Goal: Task Accomplishment & Management: Use online tool/utility

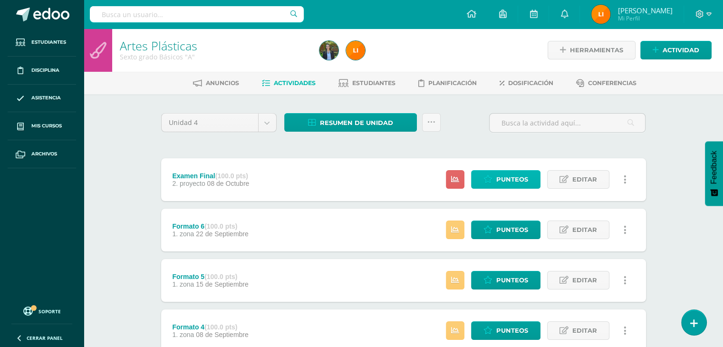
click at [508, 185] on span "Punteos" at bounding box center [512, 180] width 32 height 18
click at [506, 179] on span "Punteos" at bounding box center [512, 180] width 32 height 18
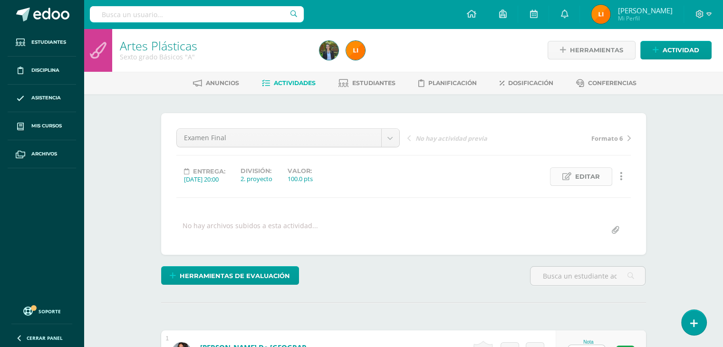
click at [585, 175] on span "Editar" at bounding box center [587, 177] width 25 height 18
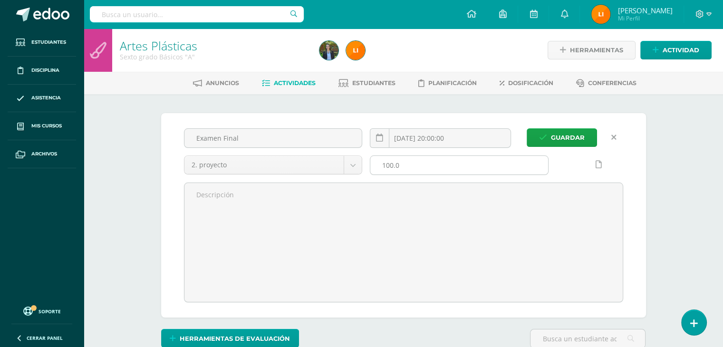
click at [457, 166] on input "100.0" at bounding box center [459, 165] width 178 height 19
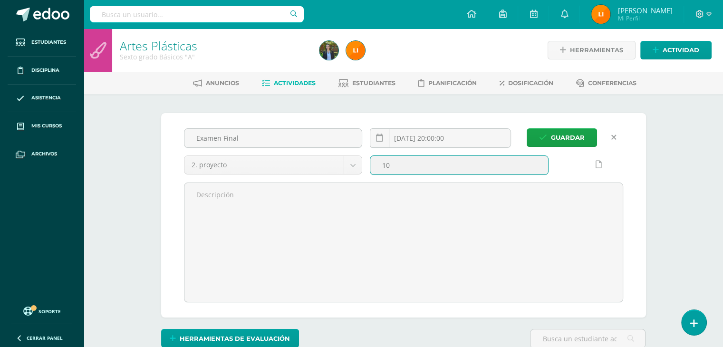
type input "1"
type input "40"
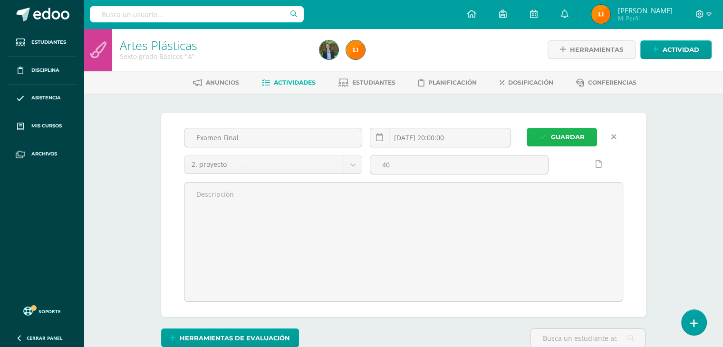
click at [573, 140] on span "Guardar" at bounding box center [568, 137] width 34 height 18
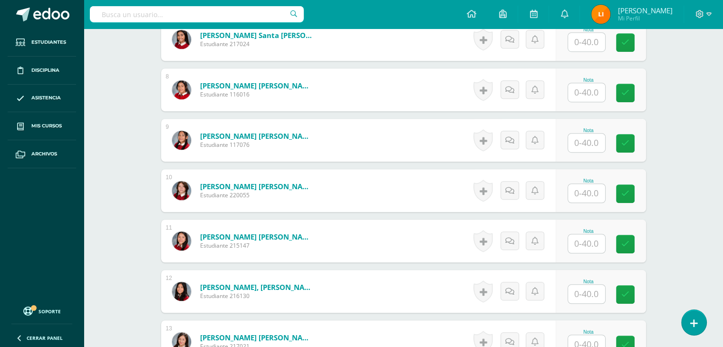
scroll to position [618, 0]
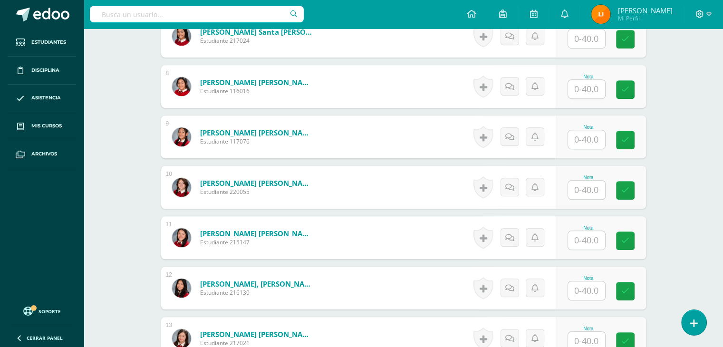
click at [592, 139] on input "text" at bounding box center [586, 139] width 37 height 19
type input "40"
click at [619, 134] on link at bounding box center [625, 140] width 19 height 19
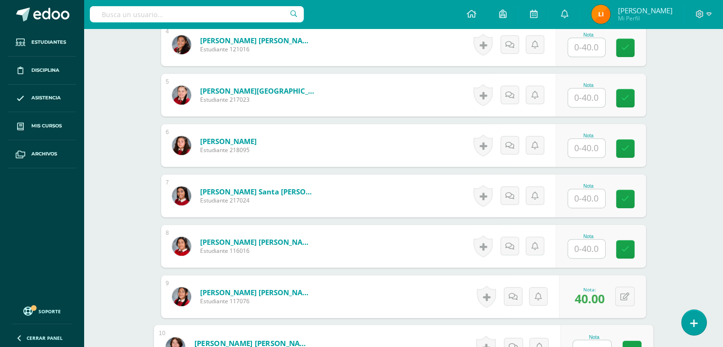
scroll to position [428, 0]
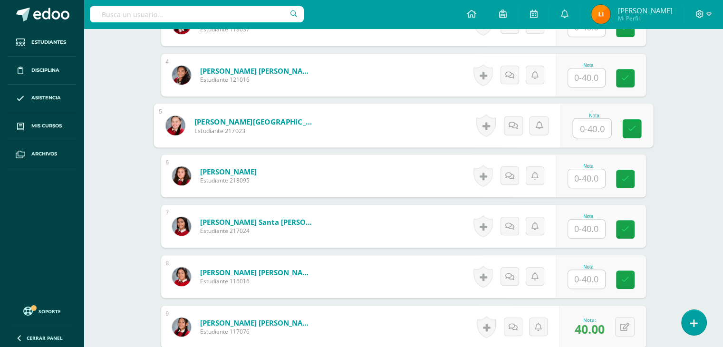
click at [595, 122] on input "text" at bounding box center [592, 128] width 38 height 19
type input "9"
type input "35"
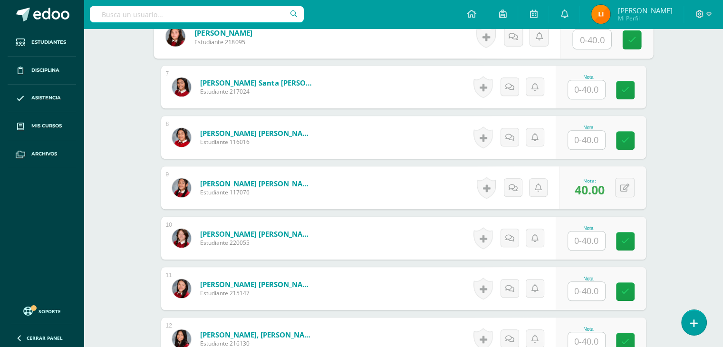
scroll to position [571, 0]
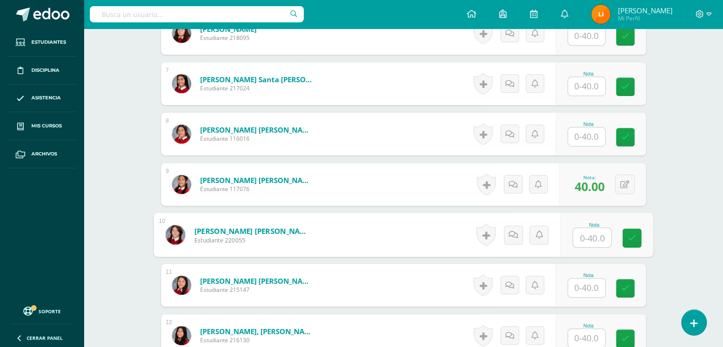
click at [579, 236] on input "text" at bounding box center [592, 237] width 38 height 19
type input "30"
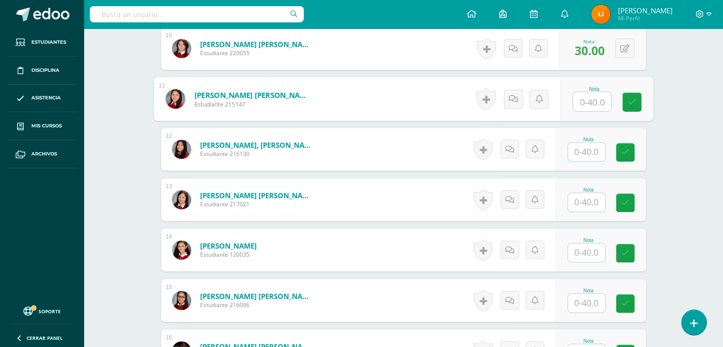
scroll to position [757, 0]
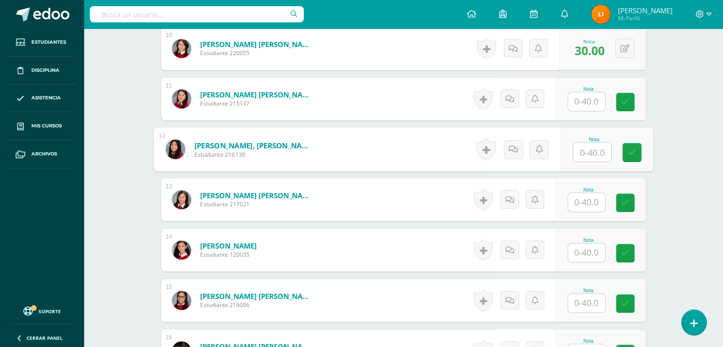
click at [593, 147] on input "text" at bounding box center [592, 152] width 38 height 19
click at [600, 144] on input "text" at bounding box center [592, 152] width 38 height 19
type input "27"
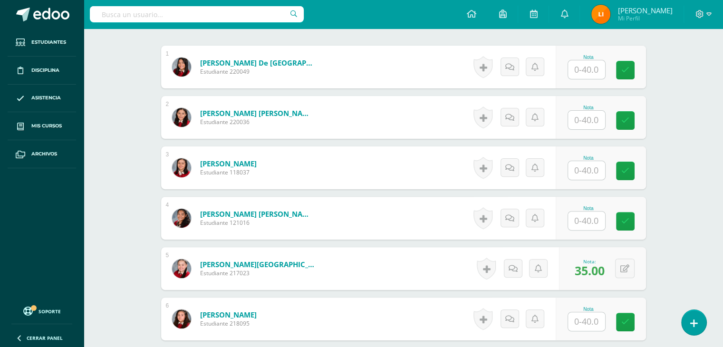
scroll to position [282, 0]
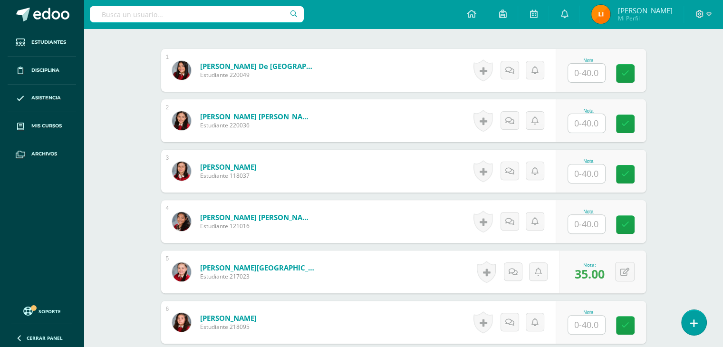
click at [598, 122] on input "text" at bounding box center [586, 123] width 37 height 19
type input "40"
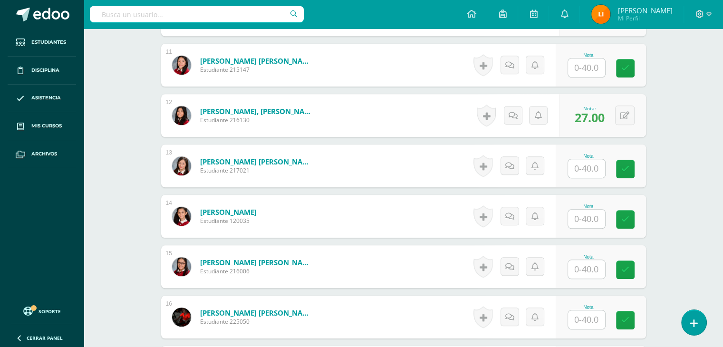
scroll to position [805, 0]
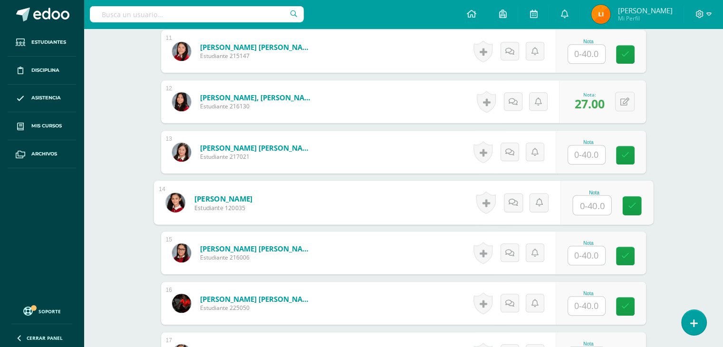
click at [597, 207] on input "text" at bounding box center [592, 205] width 38 height 19
type input "36"
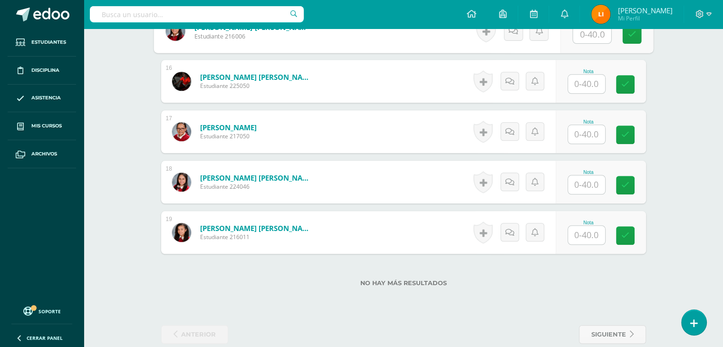
scroll to position [1042, 0]
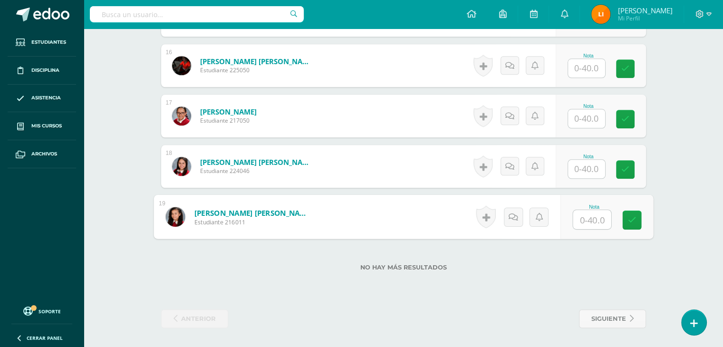
click at [593, 221] on input "text" at bounding box center [592, 219] width 38 height 19
type input "34"
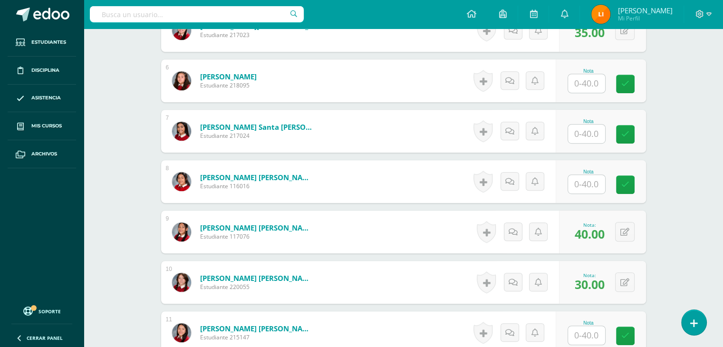
scroll to position [519, 0]
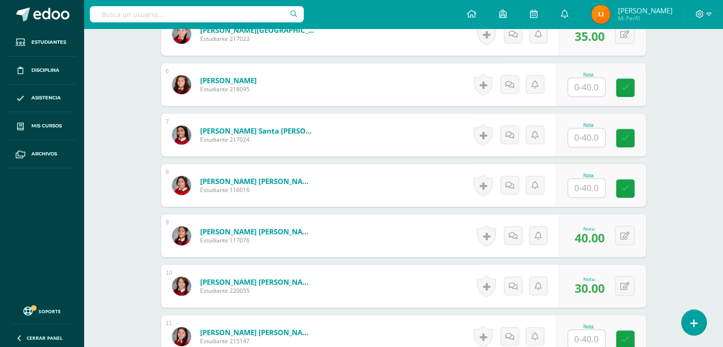
click at [583, 140] on input "text" at bounding box center [586, 137] width 37 height 19
type input "40"
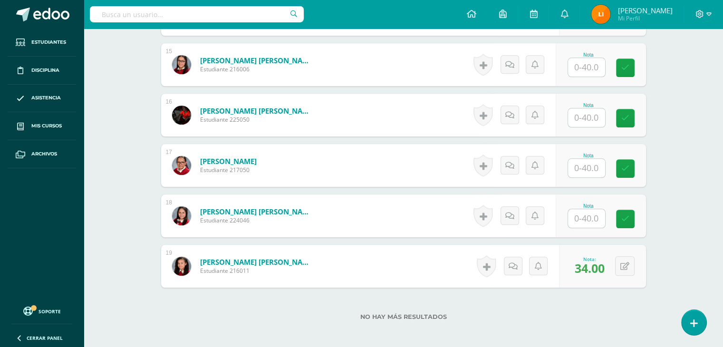
scroll to position [995, 0]
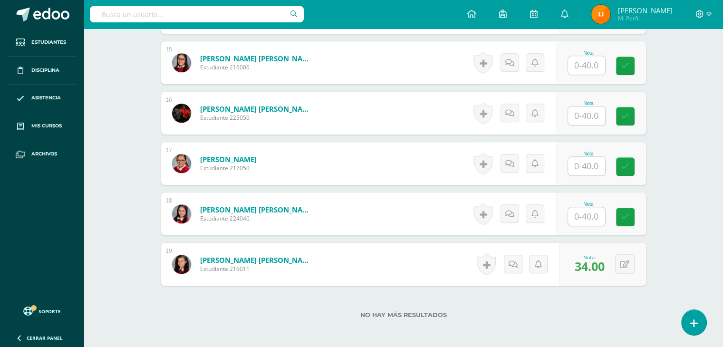
click at [598, 223] on input "text" at bounding box center [586, 216] width 37 height 19
type input "34"
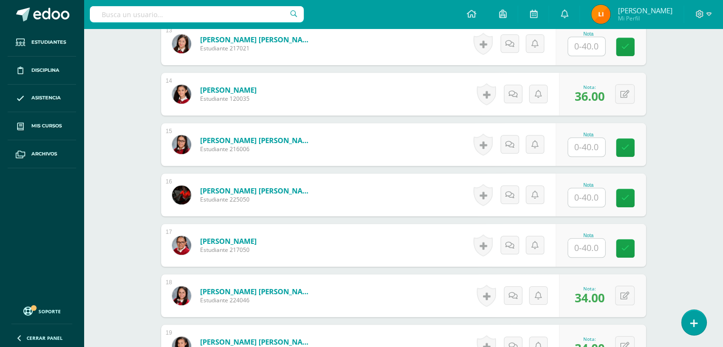
scroll to position [900, 0]
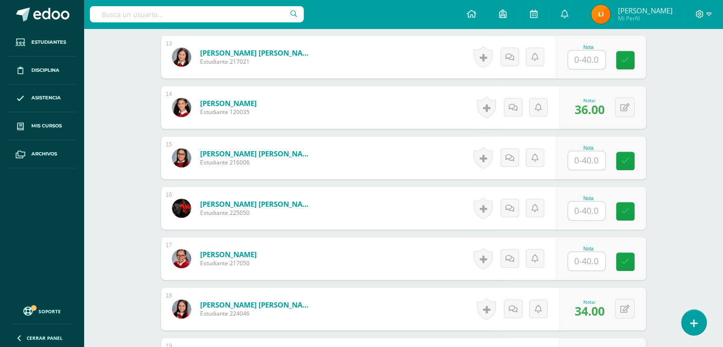
click at [593, 257] on input "text" at bounding box center [586, 261] width 37 height 19
type input "30"
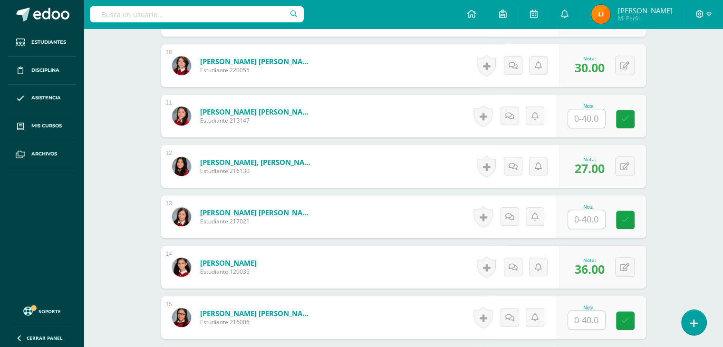
scroll to position [757, 0]
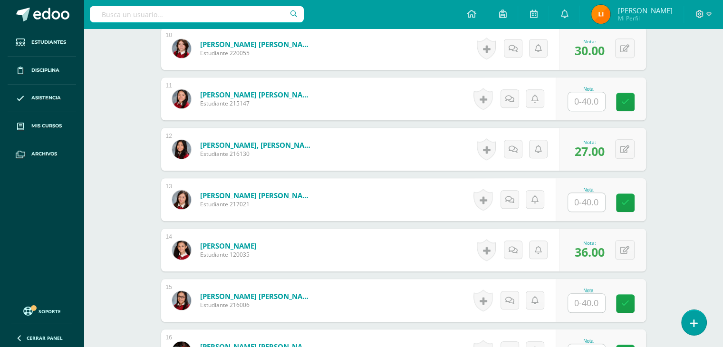
click at [572, 204] on div at bounding box center [587, 202] width 38 height 19
type input "29"
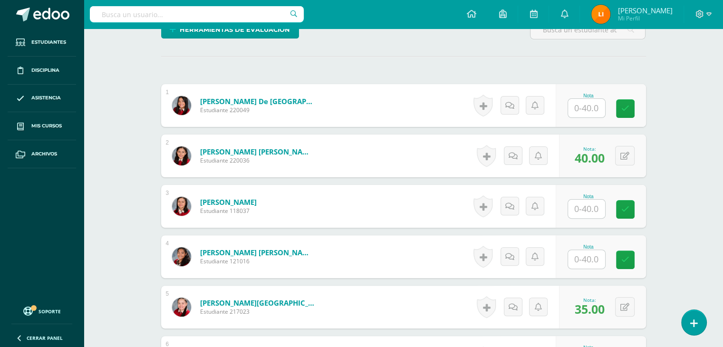
scroll to position [234, 0]
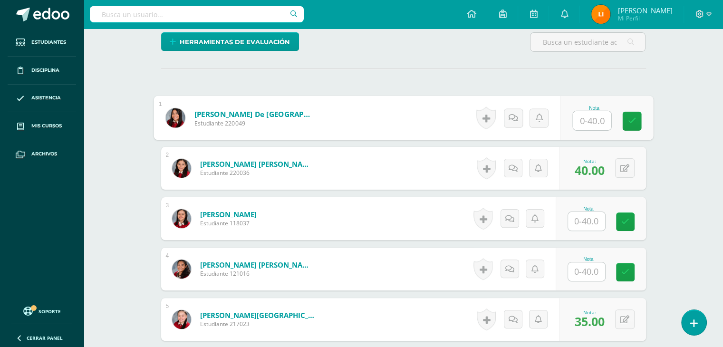
click at [591, 122] on input "text" at bounding box center [592, 120] width 38 height 19
type input "28"
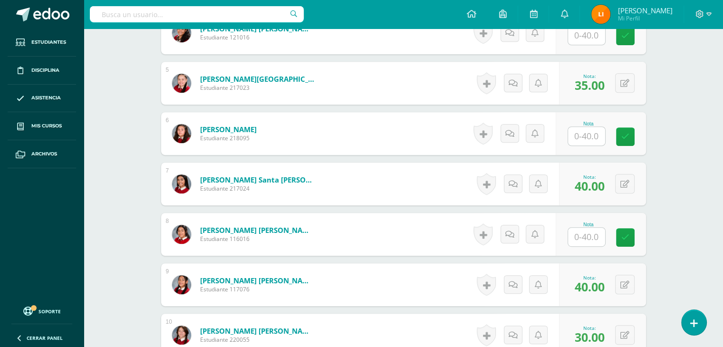
scroll to position [472, 0]
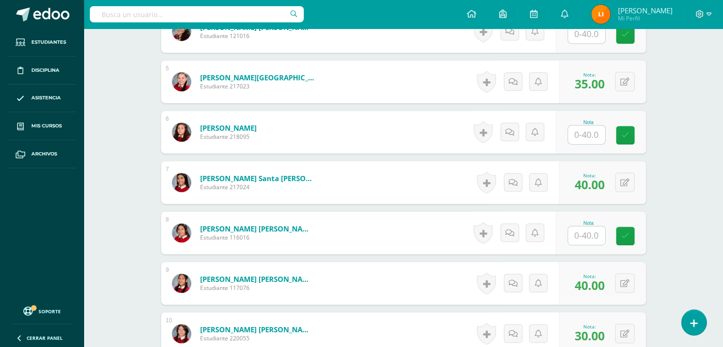
click at [584, 238] on input "text" at bounding box center [586, 235] width 37 height 19
type input "39"
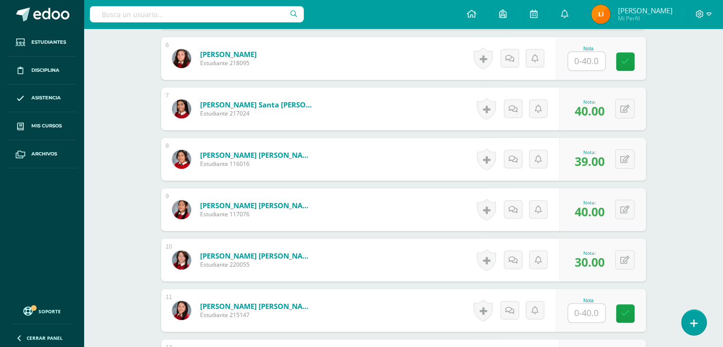
scroll to position [614, 0]
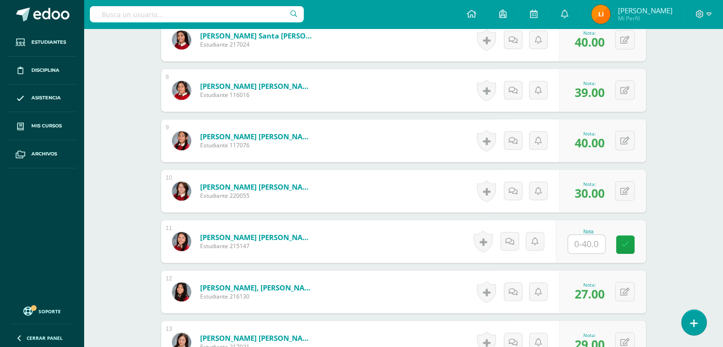
click at [590, 242] on input "text" at bounding box center [586, 244] width 37 height 19
type input "40"
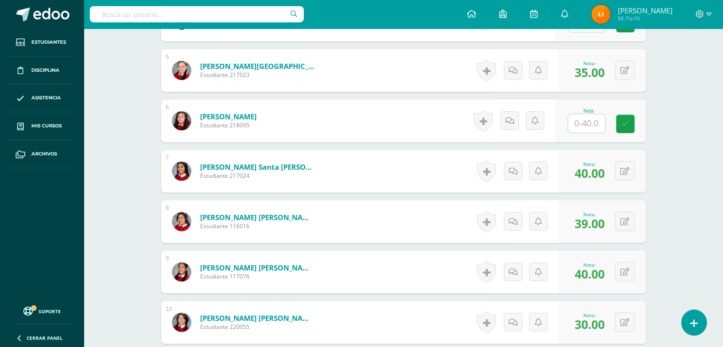
scroll to position [472, 0]
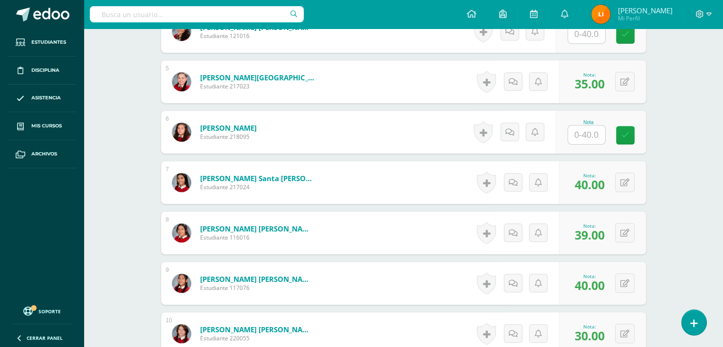
click at [585, 132] on input "text" at bounding box center [586, 135] width 37 height 19
type input "34"
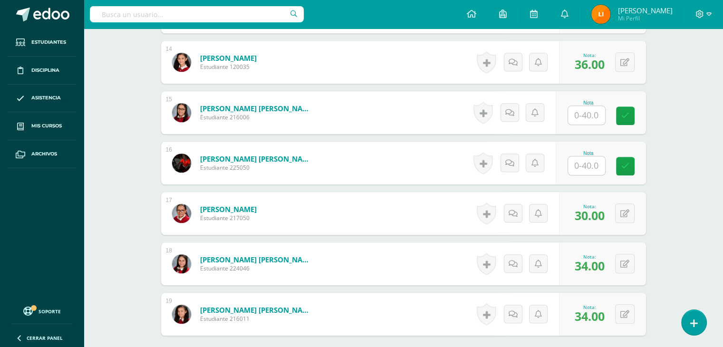
scroll to position [947, 0]
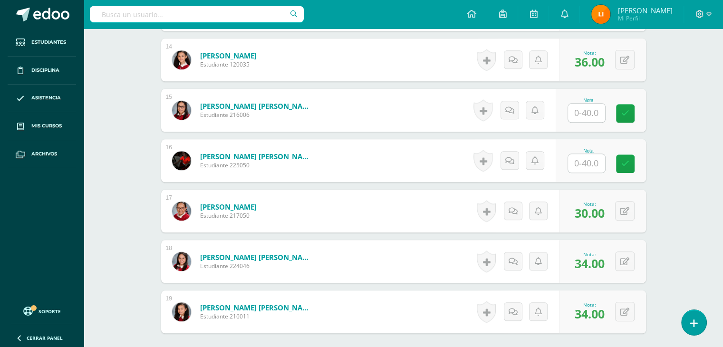
click at [580, 108] on input "text" at bounding box center [586, 113] width 37 height 19
type input "38"
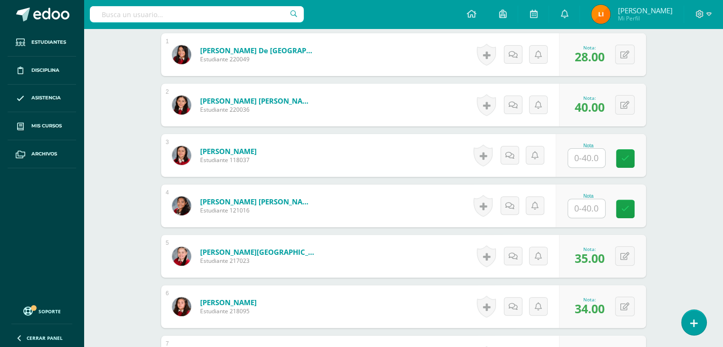
scroll to position [282, 0]
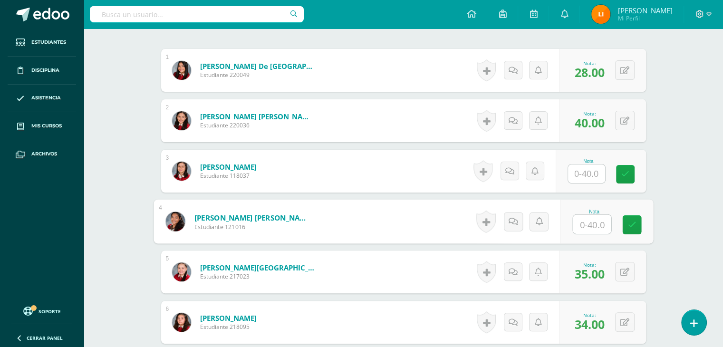
click at [580, 226] on input "text" at bounding box center [592, 224] width 38 height 19
click at [242, 214] on link "Castellanos Velásquez, Valeria Belén" at bounding box center [252, 218] width 117 height 10
click at [242, 217] on link "Castellanos Velásquez, Valeria Belén" at bounding box center [252, 218] width 117 height 10
click at [438, 232] on form "Castellanos Velásquez, Valeria Belén Estudiante 121016 Nota 0 Logros" at bounding box center [404, 222] width 500 height 44
click at [207, 220] on link "Castellanos Velásquez, Valeria Belén" at bounding box center [252, 218] width 117 height 10
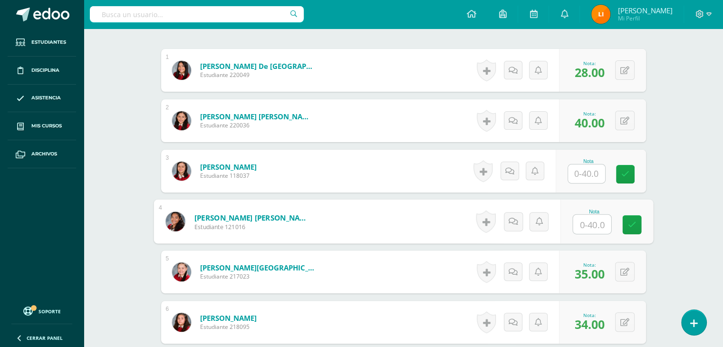
click at [180, 224] on img at bounding box center [174, 221] width 19 height 19
click at [169, 219] on img at bounding box center [174, 221] width 19 height 19
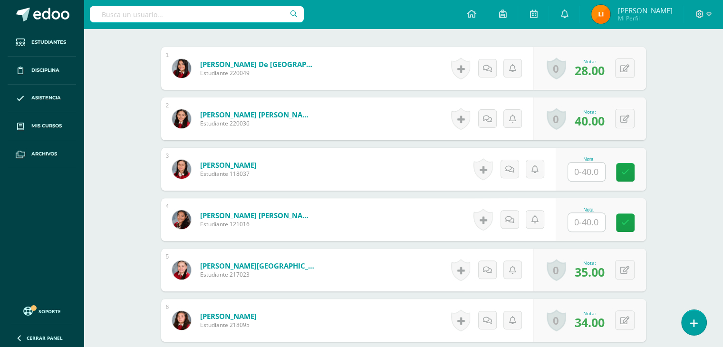
scroll to position [284, 0]
click at [586, 230] on div at bounding box center [587, 221] width 38 height 19
click at [583, 221] on input "text" at bounding box center [592, 222] width 38 height 19
type input "40"
click at [586, 172] on input "text" at bounding box center [586, 171] width 37 height 19
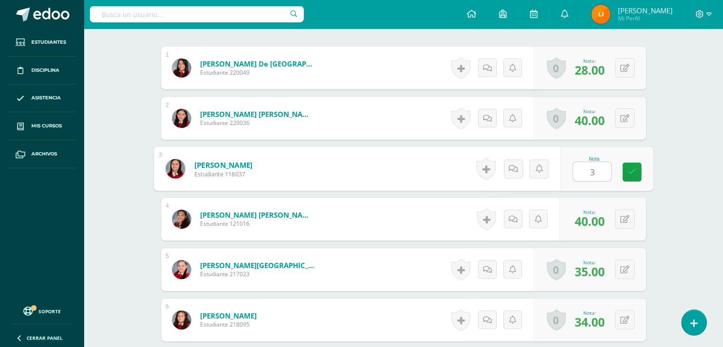
type input "36"
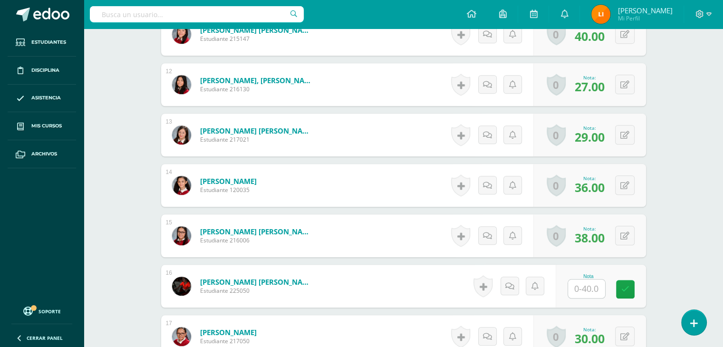
scroll to position [855, 0]
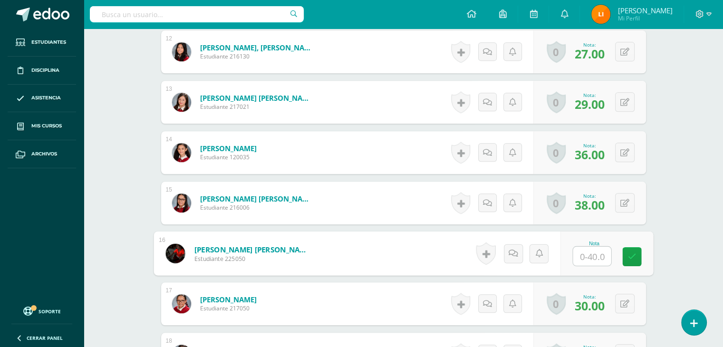
click at [586, 248] on input "text" at bounding box center [592, 256] width 38 height 19
type input "32"
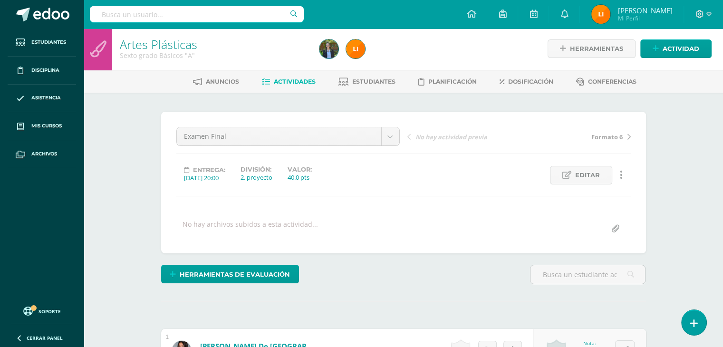
scroll to position [0, 0]
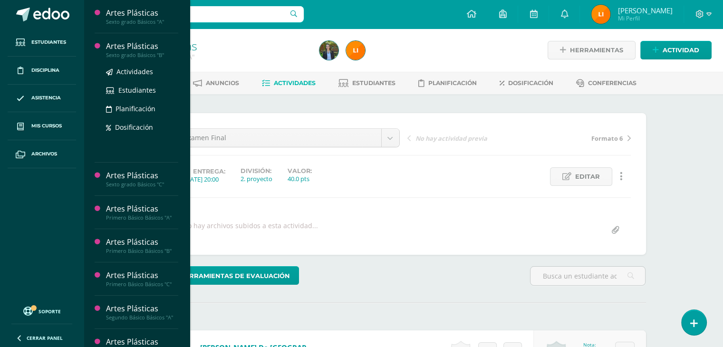
click at [118, 46] on div "Artes Plásticas" at bounding box center [142, 46] width 72 height 11
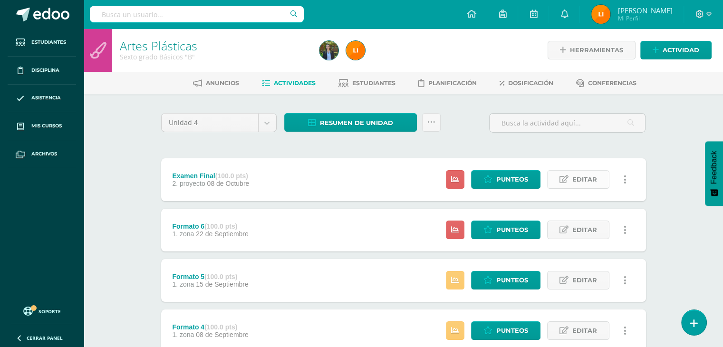
click at [570, 178] on link "Editar" at bounding box center [578, 179] width 62 height 19
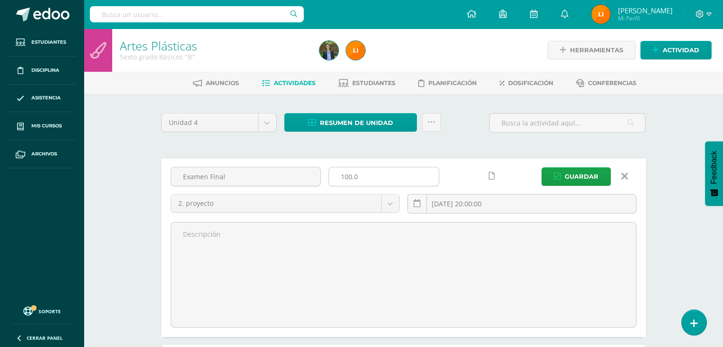
click at [364, 178] on input "100.0" at bounding box center [384, 176] width 110 height 19
type input "1"
type input "40"
click at [542, 167] on button "Guardar" at bounding box center [576, 176] width 69 height 19
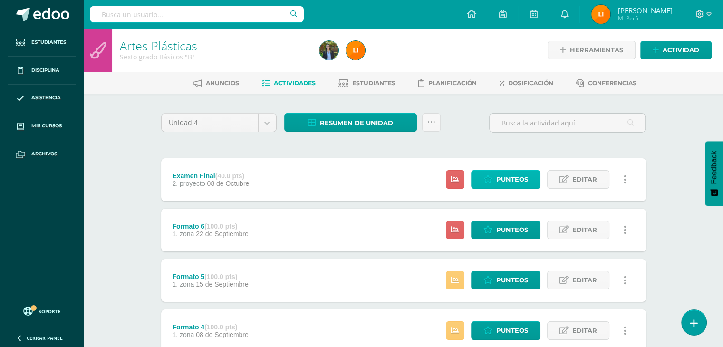
click at [512, 179] on span "Punteos" at bounding box center [512, 180] width 32 height 18
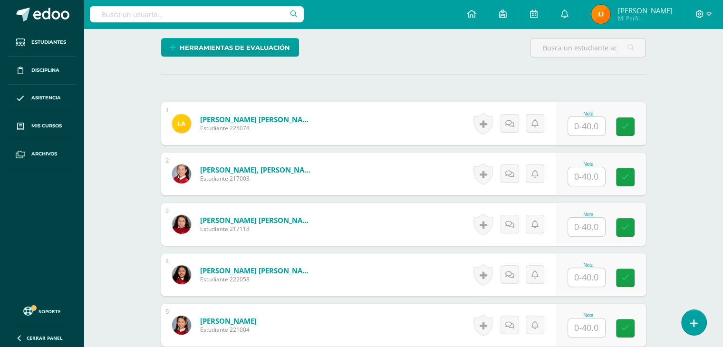
scroll to position [238, 0]
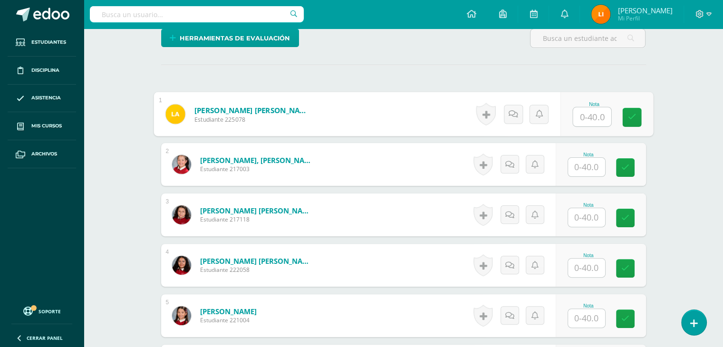
click at [576, 123] on input "text" at bounding box center [592, 116] width 38 height 19
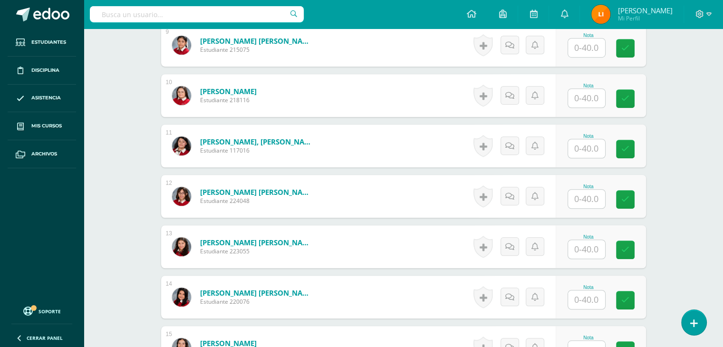
scroll to position [713, 0]
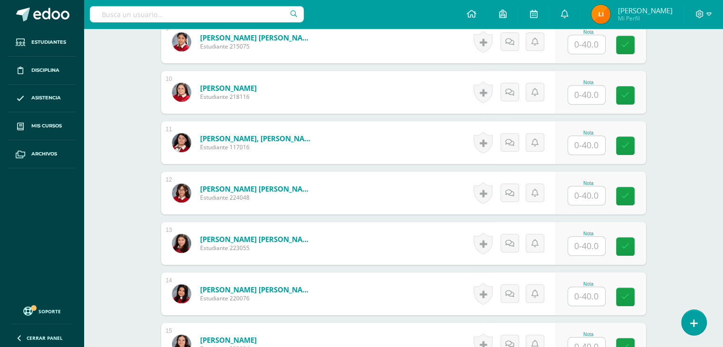
click at [590, 244] on input "text" at bounding box center [586, 246] width 37 height 19
type input "40"
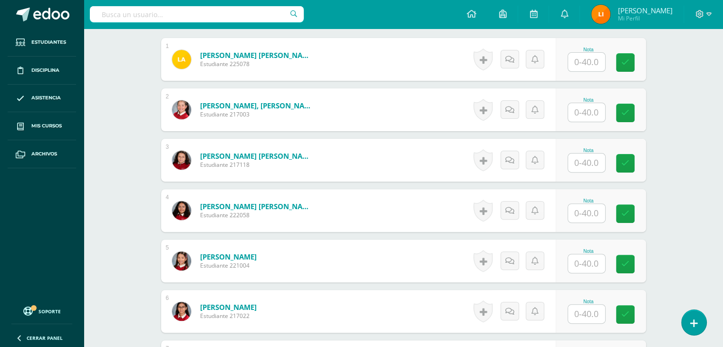
scroll to position [285, 0]
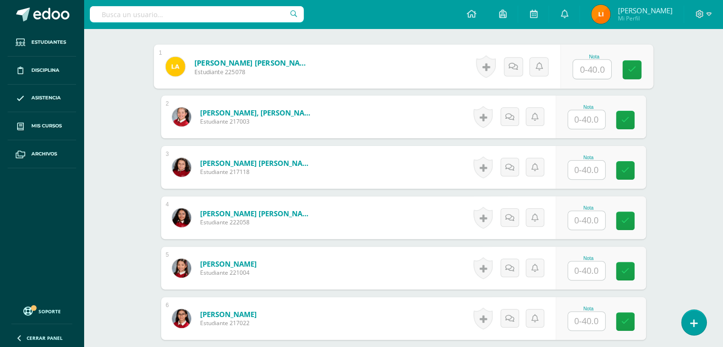
click at [590, 71] on input "text" at bounding box center [592, 69] width 38 height 19
type input "40"
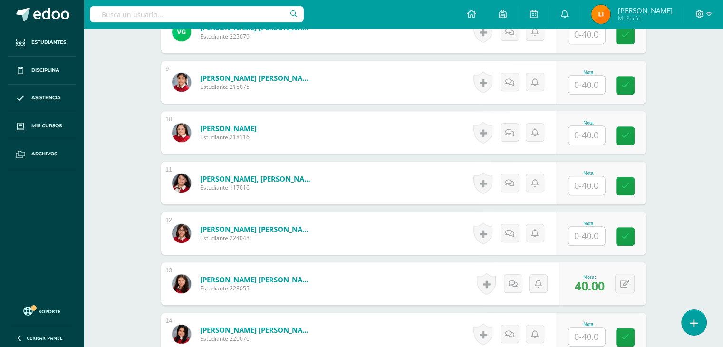
scroll to position [666, 0]
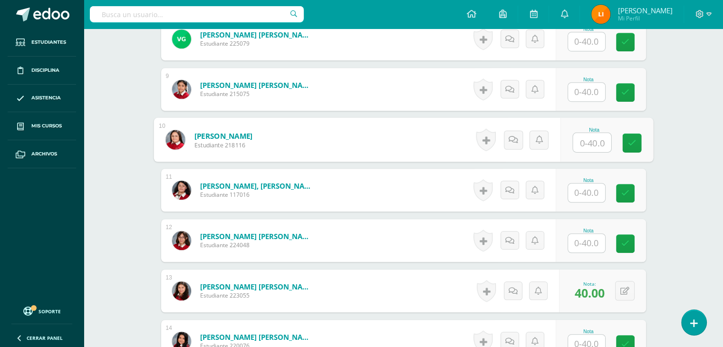
click at [594, 141] on input "text" at bounding box center [592, 142] width 38 height 19
type input "30"
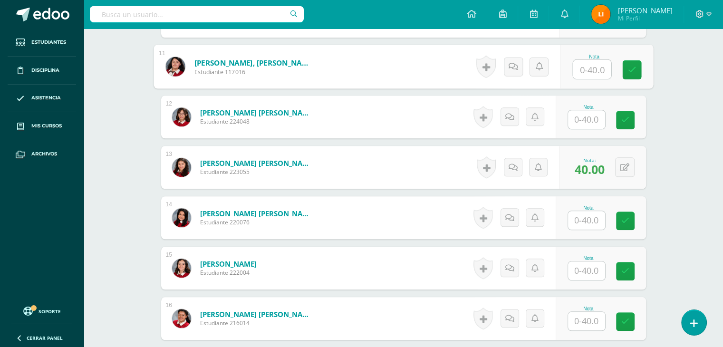
scroll to position [808, 0]
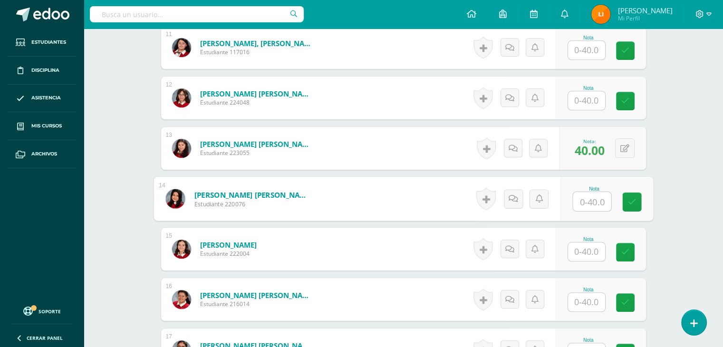
click at [590, 202] on input "text" at bounding box center [592, 201] width 38 height 19
type input "39"
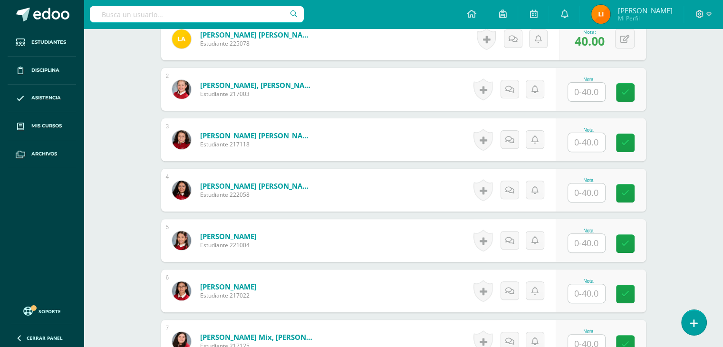
scroll to position [285, 0]
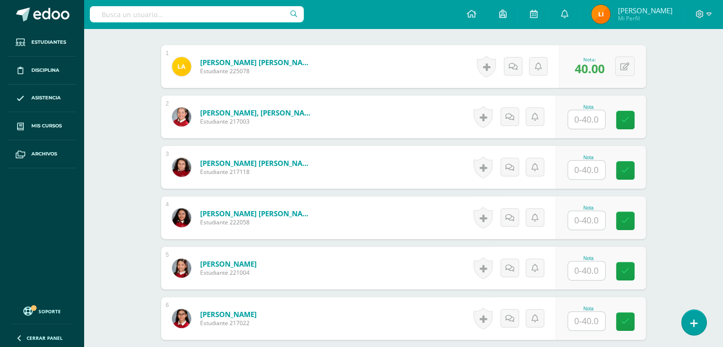
click at [598, 114] on input "text" at bounding box center [586, 119] width 37 height 19
type input "40"
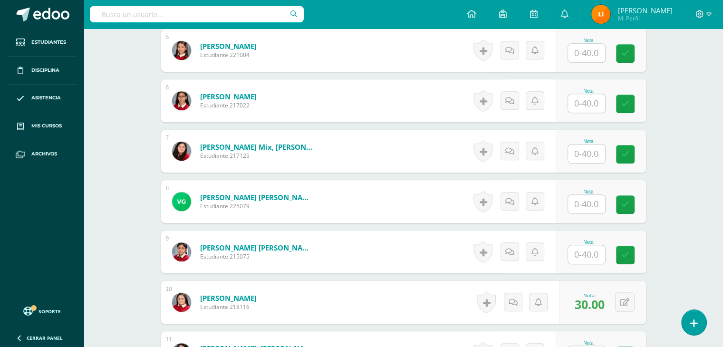
scroll to position [523, 0]
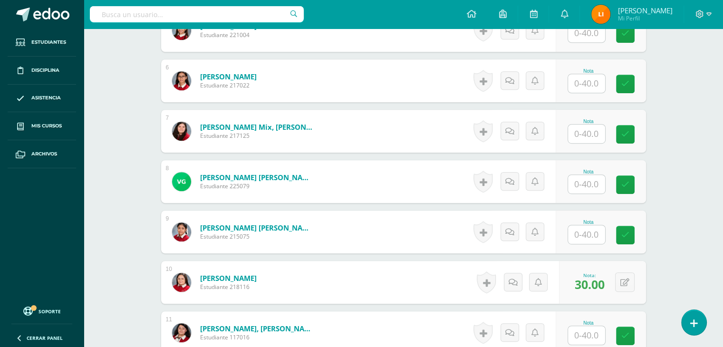
click at [581, 184] on input "text" at bounding box center [586, 184] width 37 height 19
type input "27"
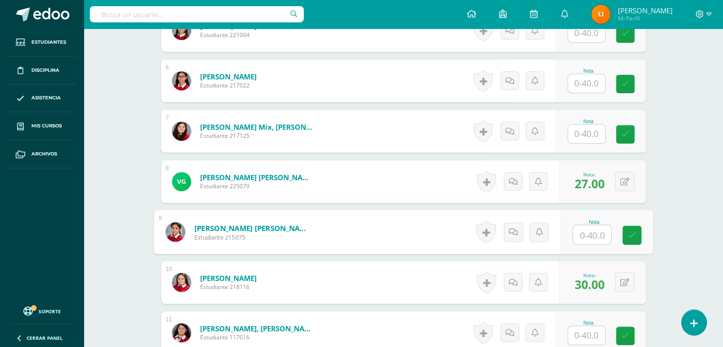
click at [570, 237] on div "Nota" at bounding box center [606, 232] width 93 height 44
click at [589, 232] on input "text" at bounding box center [586, 234] width 37 height 19
type input "40"
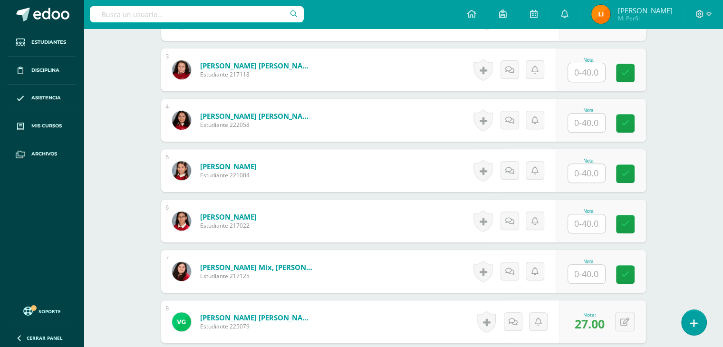
scroll to position [380, 0]
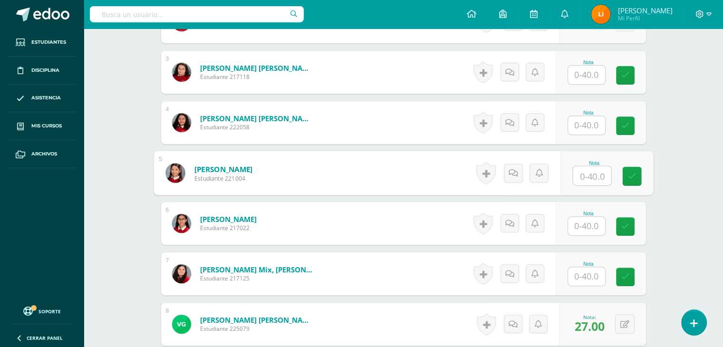
click at [592, 174] on input "text" at bounding box center [592, 175] width 38 height 19
type input "33"
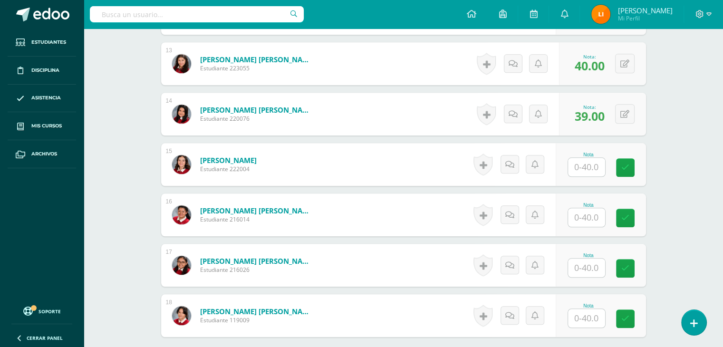
scroll to position [896, 0]
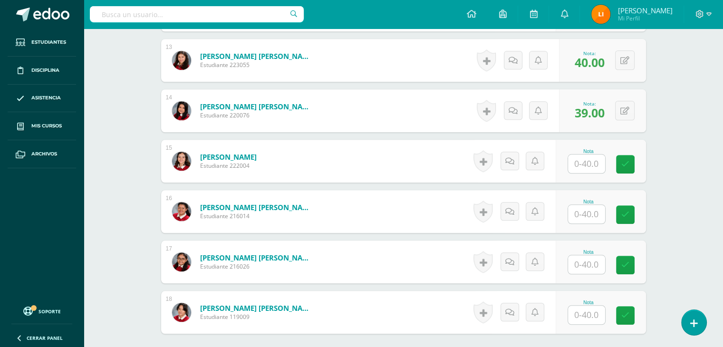
click at [596, 263] on input "text" at bounding box center [586, 264] width 37 height 19
type input "40"
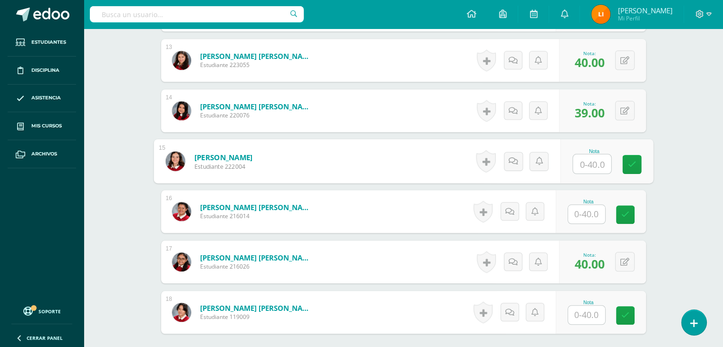
click at [586, 162] on input "text" at bounding box center [592, 164] width 38 height 19
type input "37"
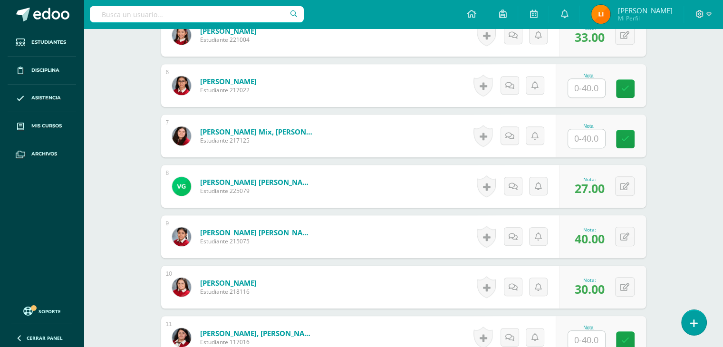
scroll to position [516, 0]
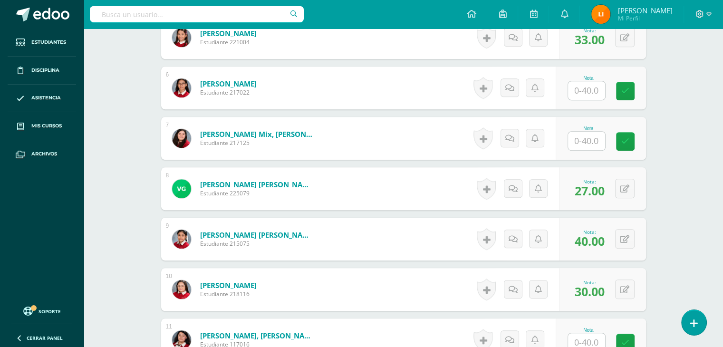
click at [575, 146] on input "text" at bounding box center [586, 141] width 37 height 19
type input "35"
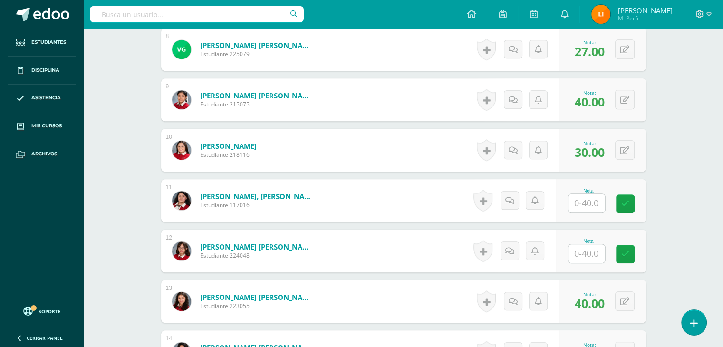
scroll to position [659, 0]
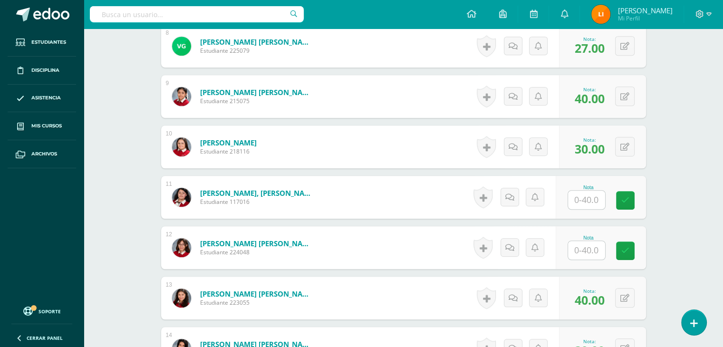
click at [694, 213] on div "Artes Plásticas Sexto grado Básicos "B" Herramientas Detalle de asistencias Act…" at bounding box center [404, 25] width 640 height 1311
click at [592, 247] on input "text" at bounding box center [586, 250] width 37 height 19
type input "37"
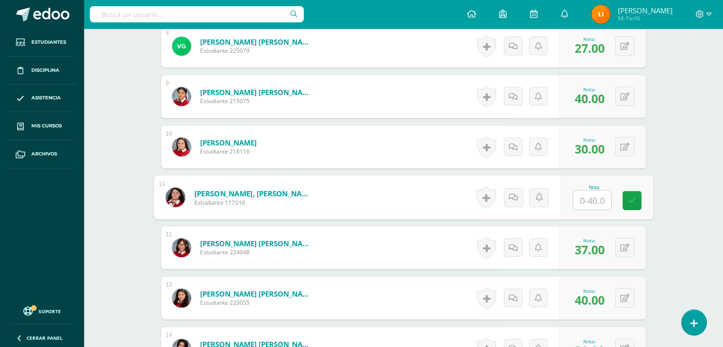
click at [588, 194] on input "text" at bounding box center [592, 200] width 38 height 19
type input "40"
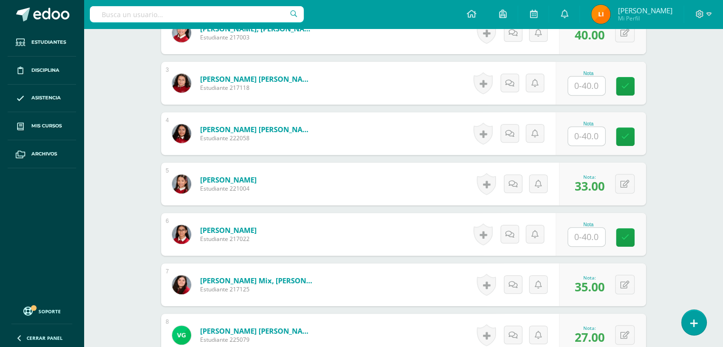
scroll to position [373, 0]
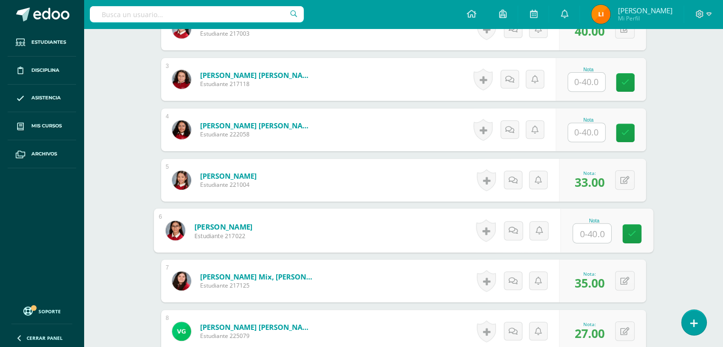
click at [589, 229] on input "text" at bounding box center [592, 233] width 38 height 19
type input "39"
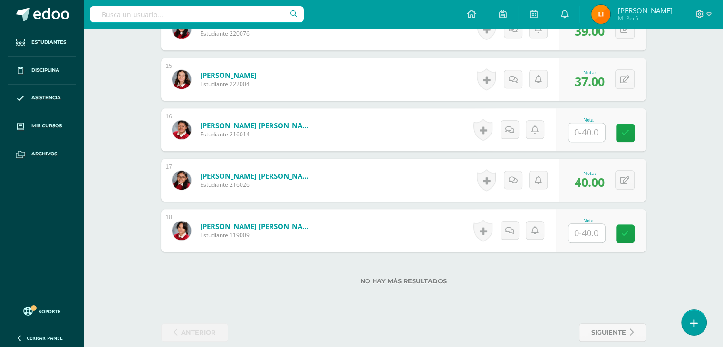
scroll to position [992, 0]
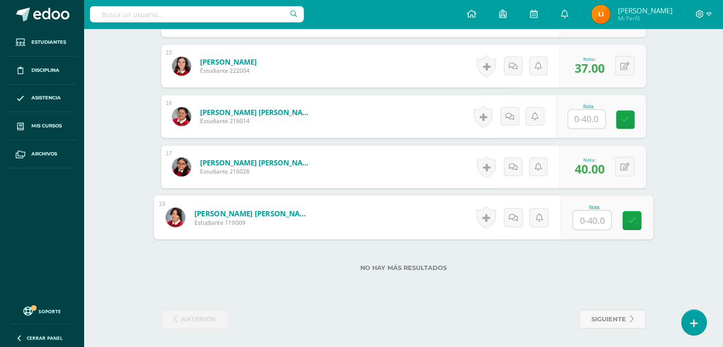
click at [583, 219] on input "text" at bounding box center [592, 220] width 38 height 19
type input "34"
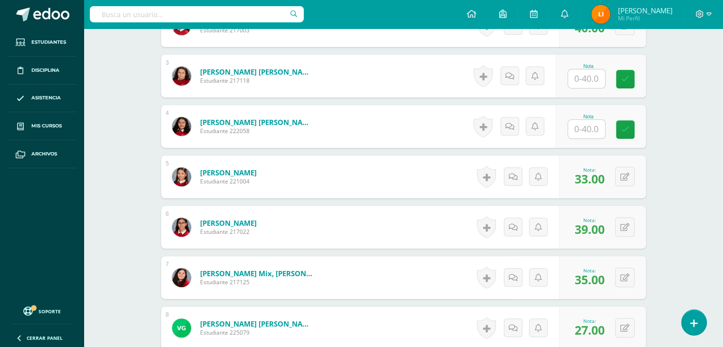
scroll to position [373, 0]
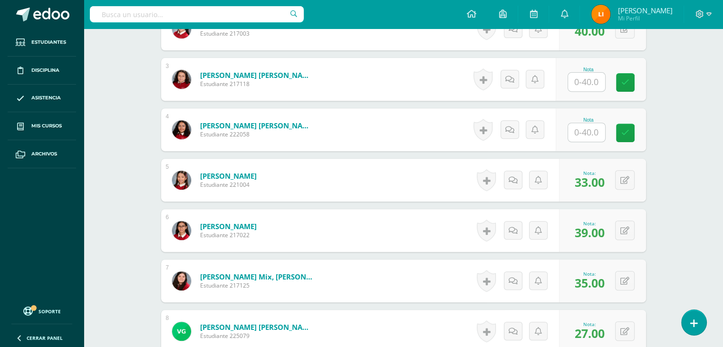
click at [597, 133] on input "text" at bounding box center [586, 132] width 37 height 19
type input "40"
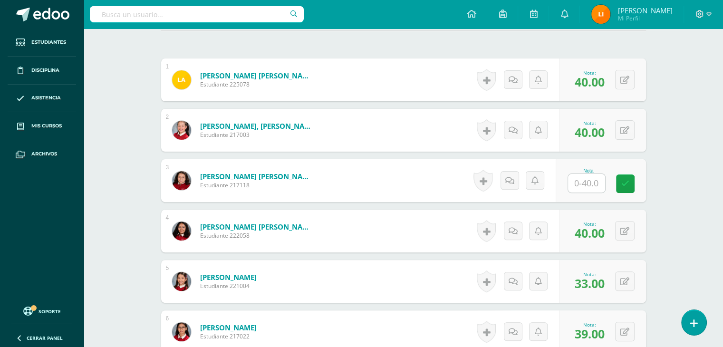
scroll to position [278, 0]
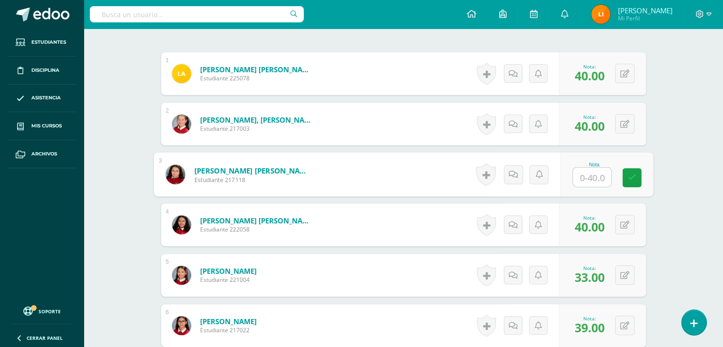
click at [591, 177] on input "text" at bounding box center [592, 177] width 38 height 19
type input "37"
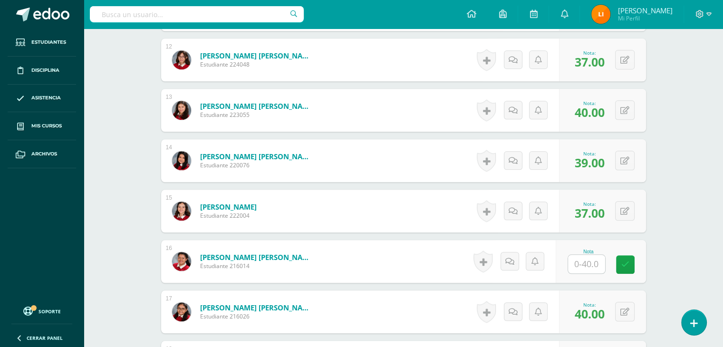
scroll to position [849, 0]
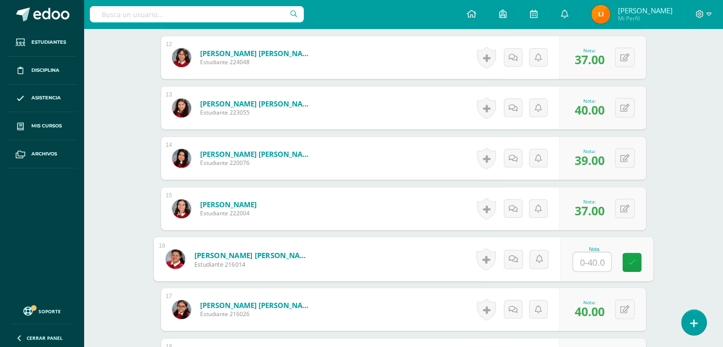
click at [594, 261] on input "text" at bounding box center [592, 262] width 38 height 19
type input "34"
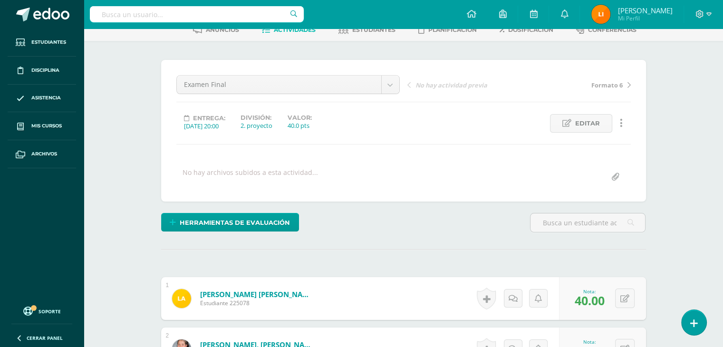
scroll to position [40, 0]
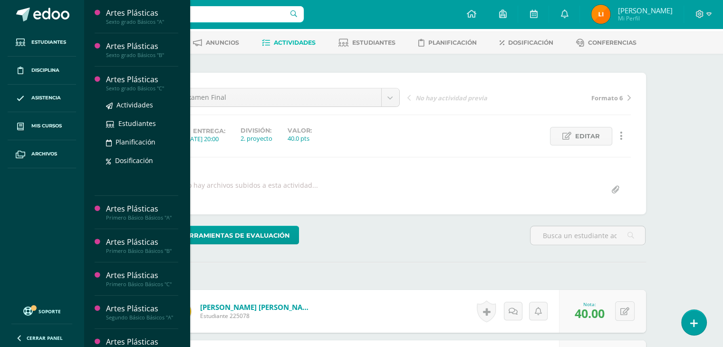
click at [160, 88] on div "Sexto grado Básicos "C"" at bounding box center [142, 88] width 72 height 7
click at [138, 79] on div "Artes Plásticas" at bounding box center [142, 79] width 72 height 11
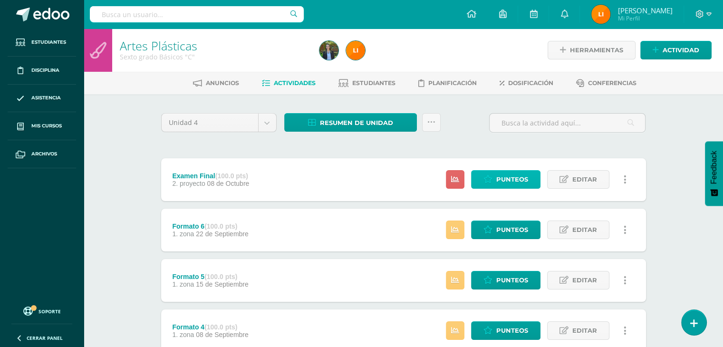
click at [511, 180] on span "Punteos" at bounding box center [512, 180] width 32 height 18
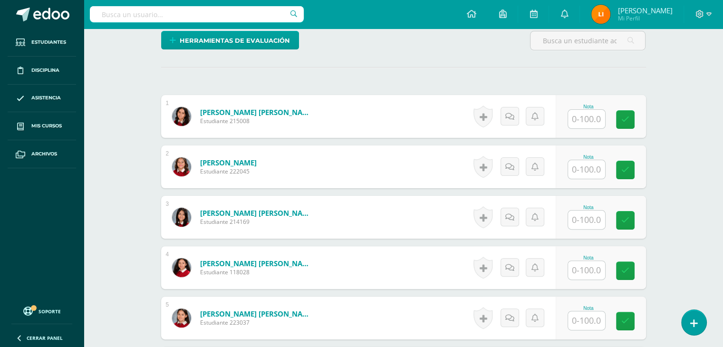
scroll to position [239, 0]
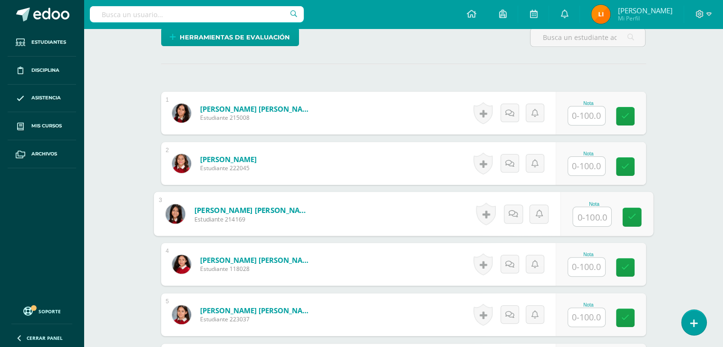
click at [596, 217] on input "text" at bounding box center [592, 216] width 38 height 19
type input "37"
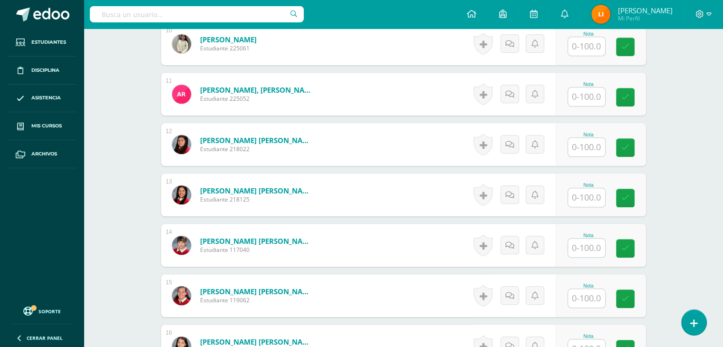
scroll to position [759, 0]
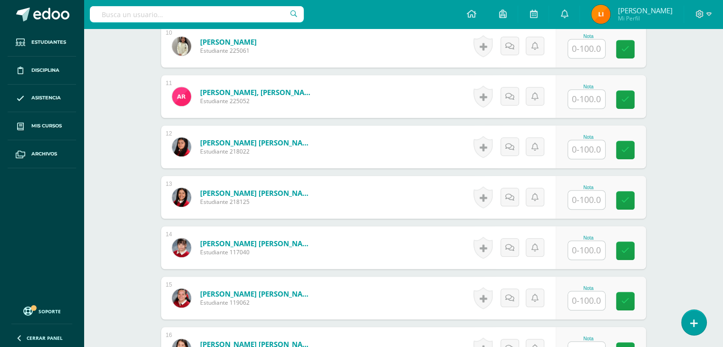
click at [593, 149] on input "text" at bounding box center [586, 149] width 37 height 19
type input "38"
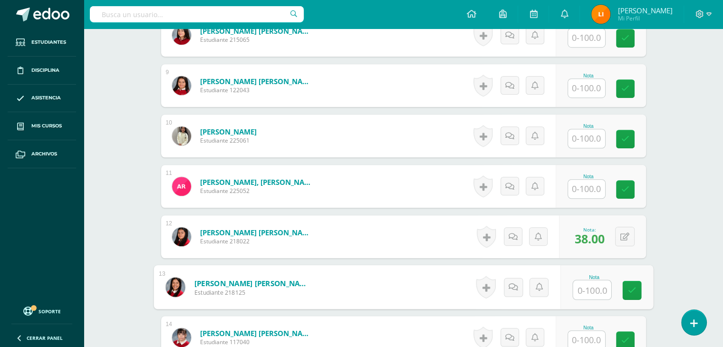
scroll to position [664, 0]
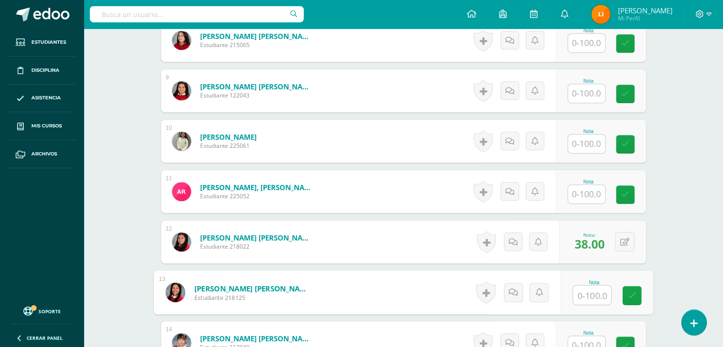
click at [594, 95] on input "text" at bounding box center [586, 93] width 37 height 19
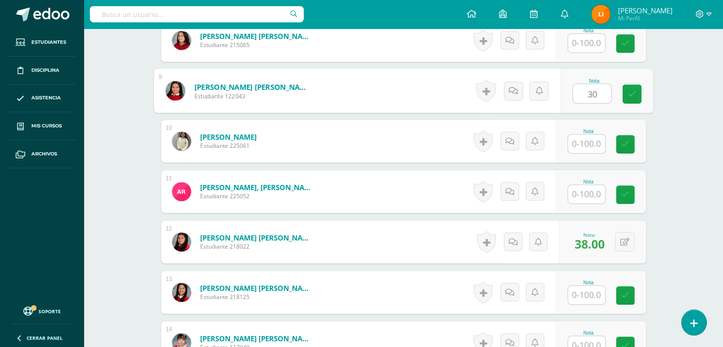
type input "30"
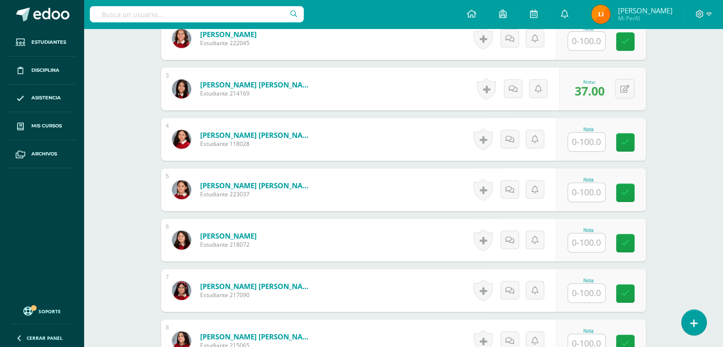
scroll to position [331, 0]
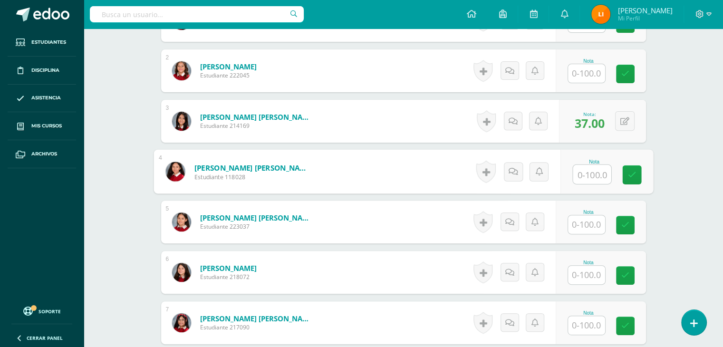
click at [582, 180] on input "text" at bounding box center [592, 174] width 38 height 19
type input "40"
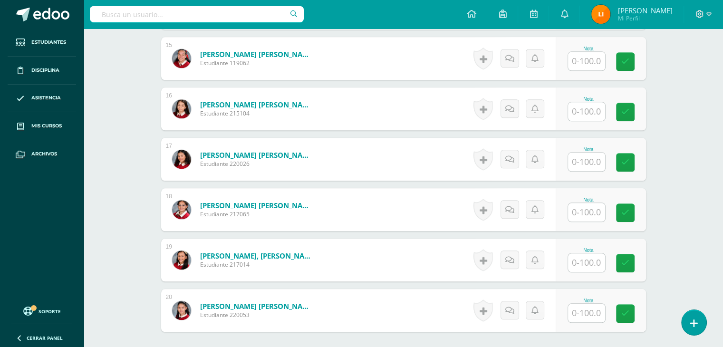
scroll to position [997, 0]
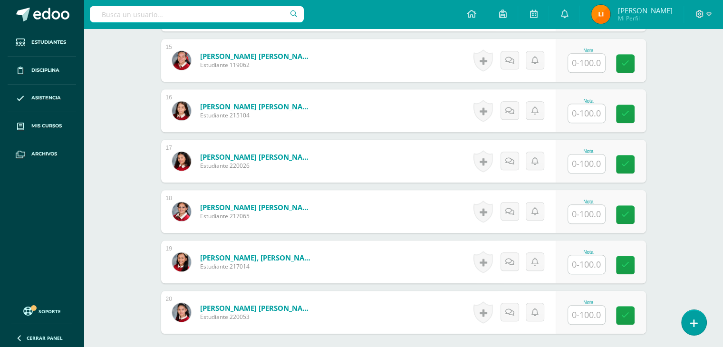
click at [595, 111] on input "text" at bounding box center [586, 113] width 37 height 19
type input "27"
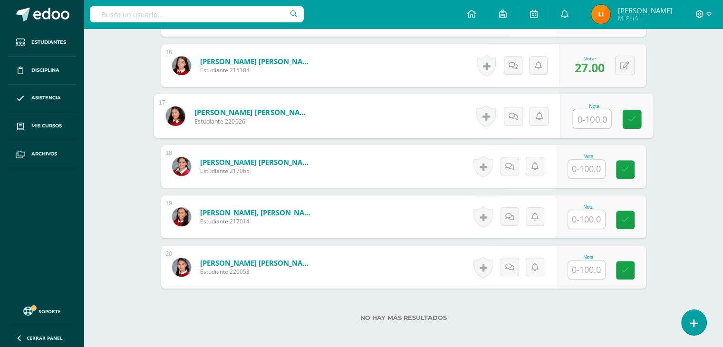
scroll to position [1045, 0]
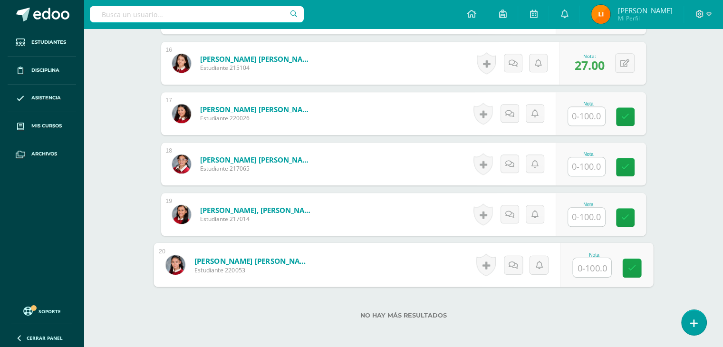
click at [597, 266] on input "text" at bounding box center [592, 267] width 38 height 19
type input "28"
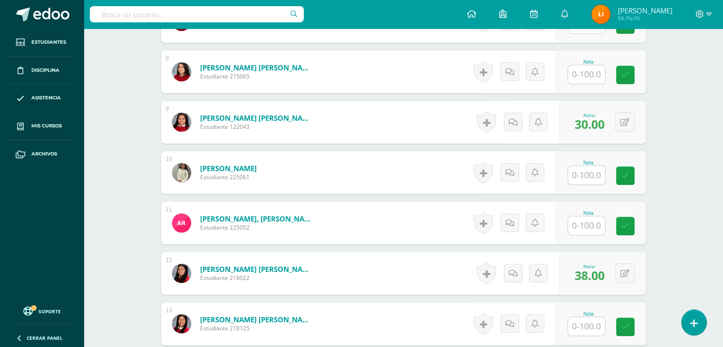
scroll to position [569, 0]
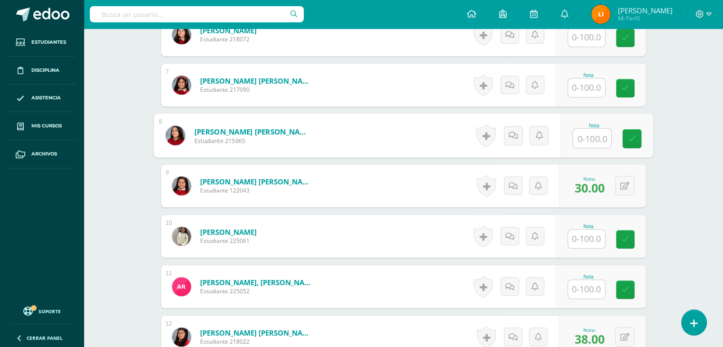
click at [595, 141] on input "text" at bounding box center [592, 138] width 38 height 19
type input "32"
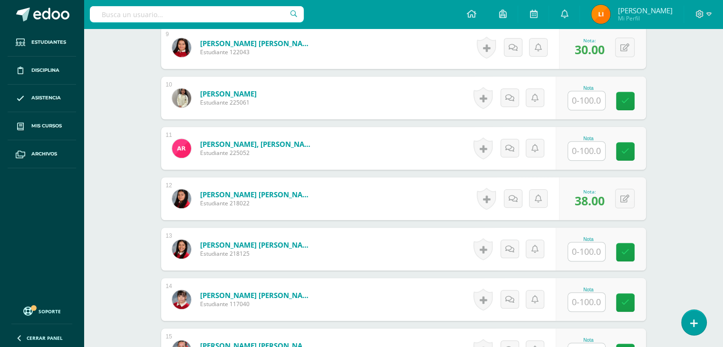
scroll to position [664, 0]
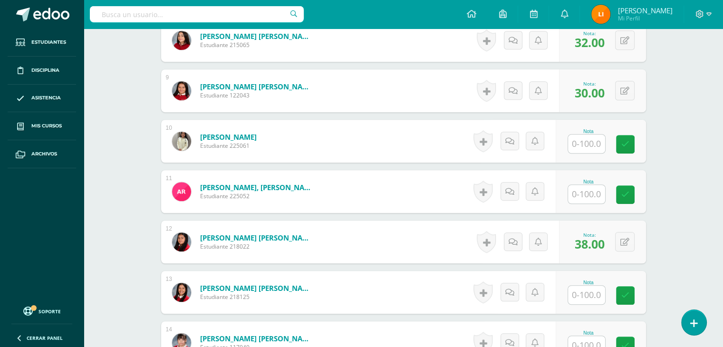
click at [599, 191] on input "text" at bounding box center [586, 194] width 37 height 19
type input "35"
click at [592, 285] on div at bounding box center [587, 294] width 38 height 19
click at [590, 297] on input "text" at bounding box center [586, 295] width 37 height 19
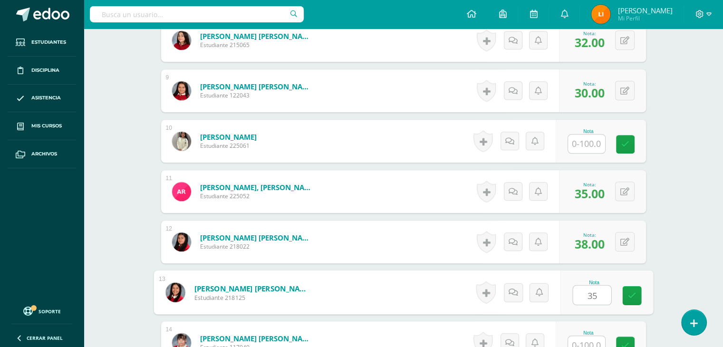
type input "35"
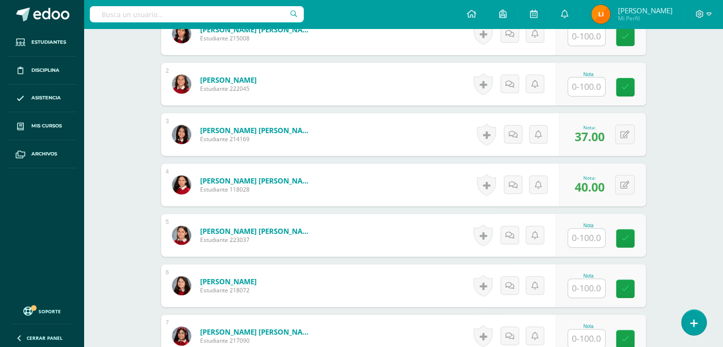
scroll to position [243, 0]
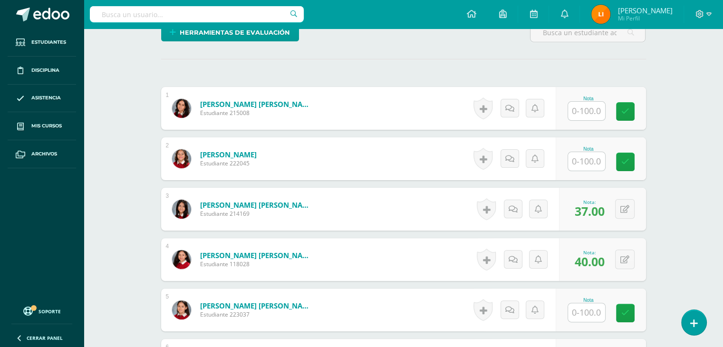
click at [607, 106] on div "Nota" at bounding box center [589, 108] width 42 height 25
click at [588, 107] on input "text" at bounding box center [586, 111] width 37 height 19
type input "39"
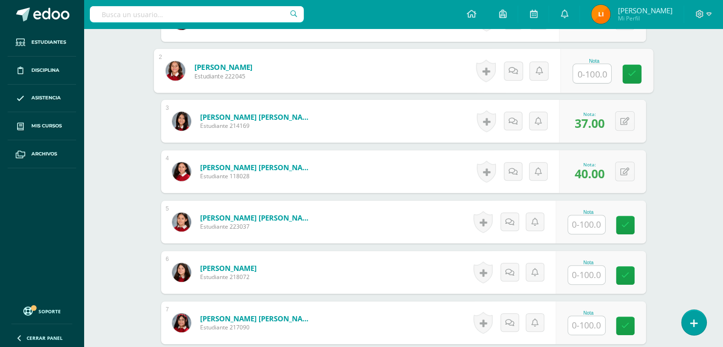
scroll to position [339, 0]
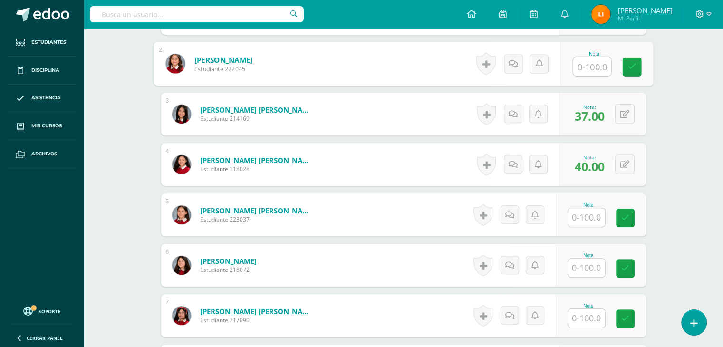
click at [583, 272] on input "text" at bounding box center [586, 268] width 37 height 19
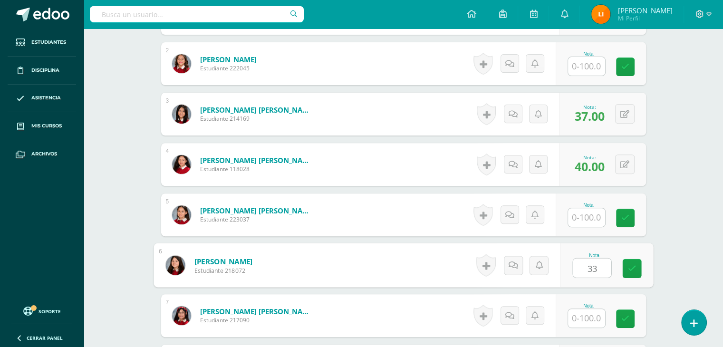
type input "33"
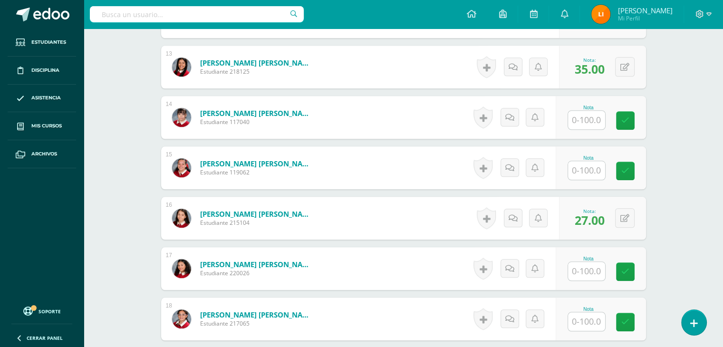
scroll to position [1052, 0]
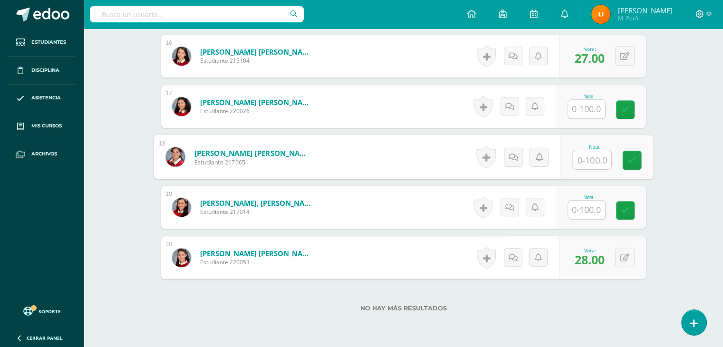
click at [598, 164] on input "text" at bounding box center [592, 159] width 38 height 19
type input "40"
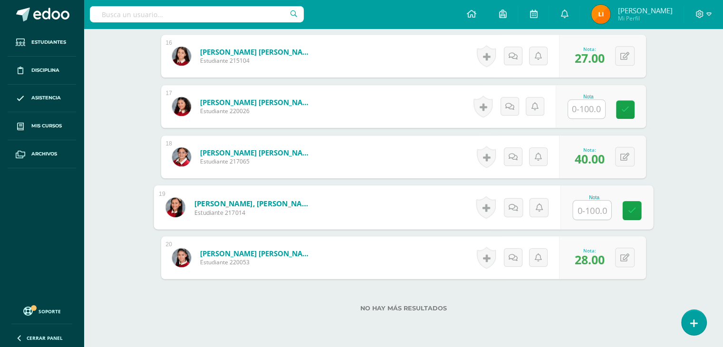
click at [592, 107] on input "text" at bounding box center [586, 109] width 37 height 19
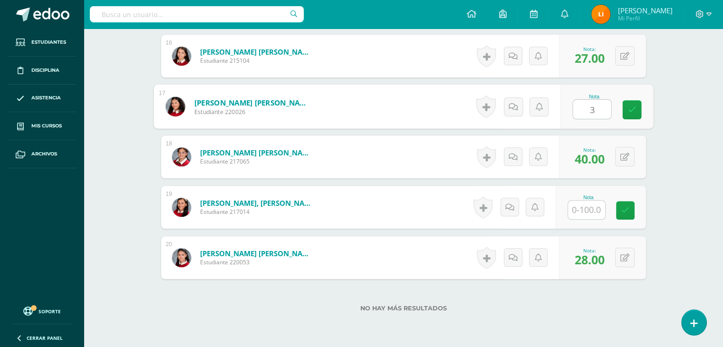
type input "32"
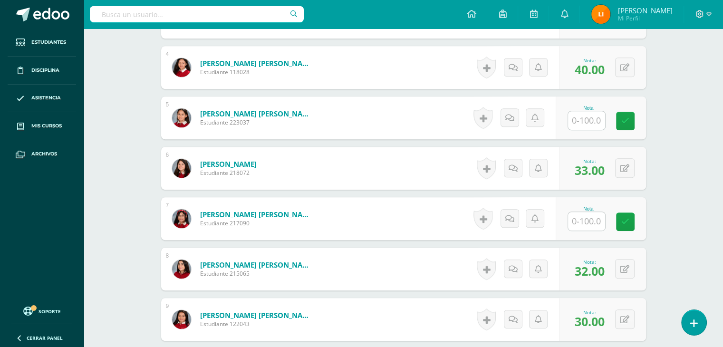
scroll to position [434, 0]
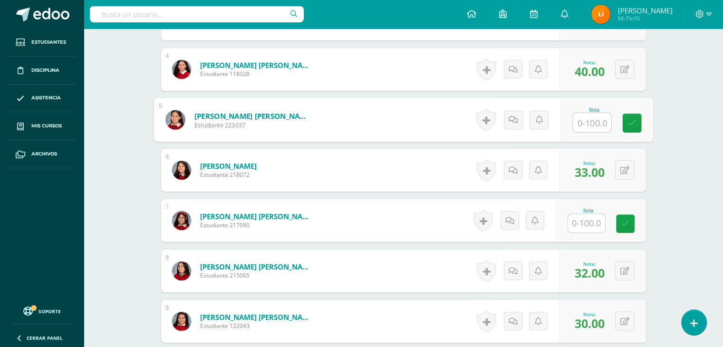
click at [578, 118] on input "text" at bounding box center [592, 122] width 38 height 19
type input "31"
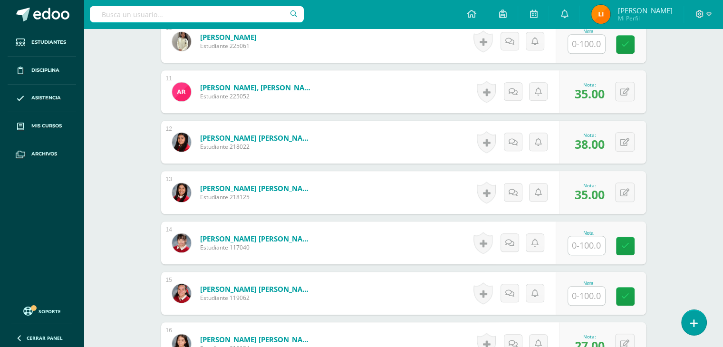
scroll to position [767, 0]
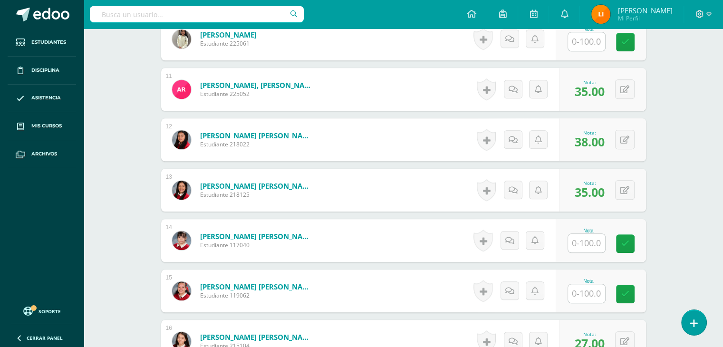
click at [586, 295] on input "text" at bounding box center [586, 293] width 37 height 19
type input "37"
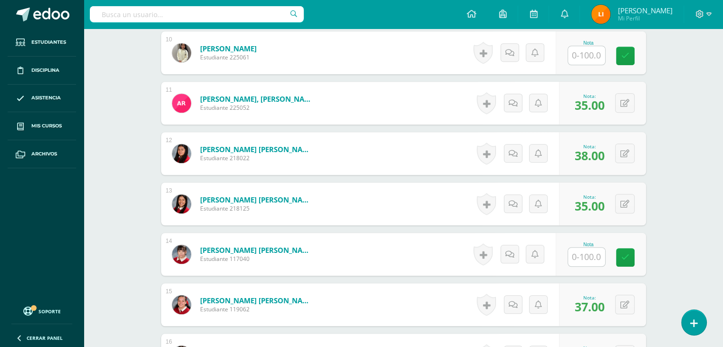
scroll to position [719, 0]
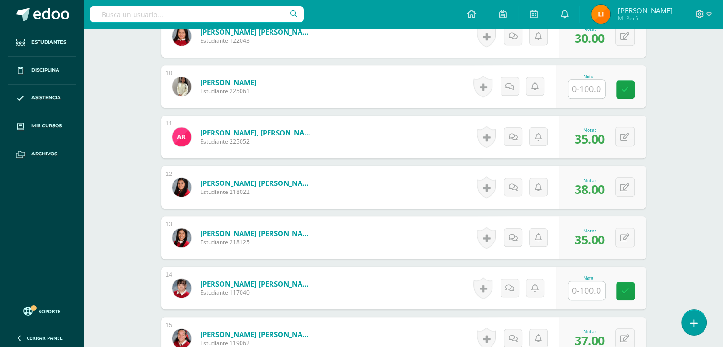
click at [592, 93] on input "text" at bounding box center [586, 89] width 37 height 19
type input "39"
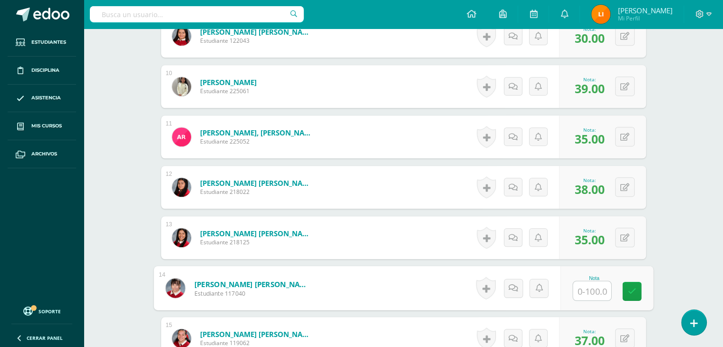
click at [597, 283] on input "text" at bounding box center [592, 291] width 38 height 19
type input "35"
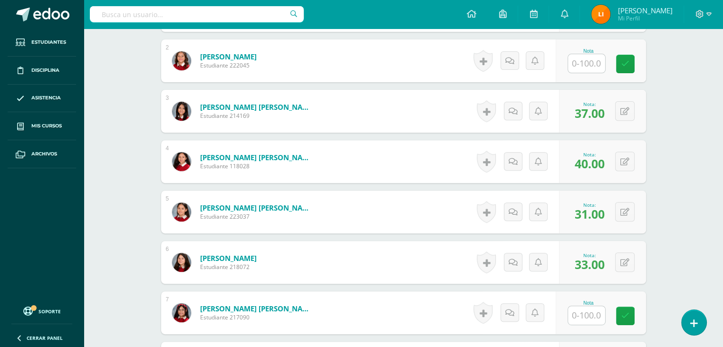
scroll to position [339, 0]
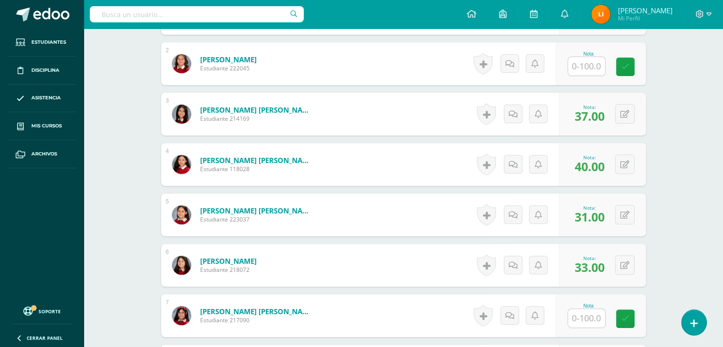
click at [583, 69] on input "text" at bounding box center [586, 66] width 37 height 19
type input "30"
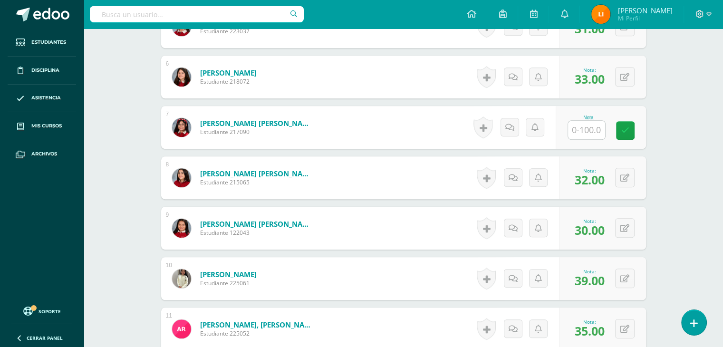
scroll to position [529, 0]
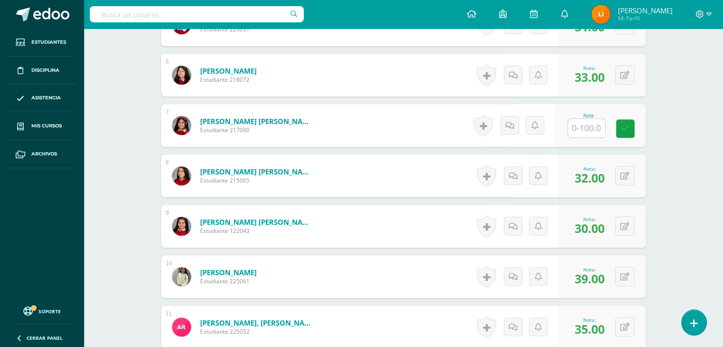
click at [590, 122] on input "text" at bounding box center [586, 128] width 37 height 19
type input "30"
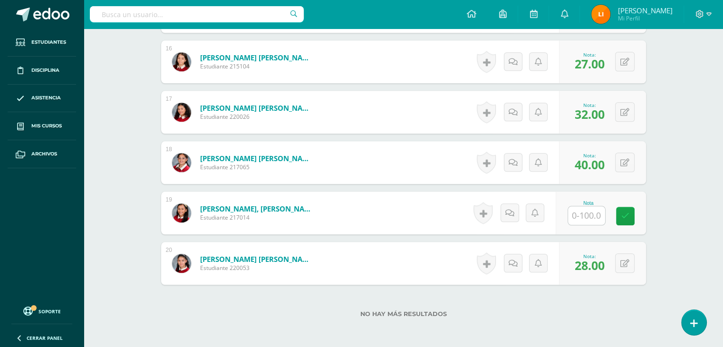
scroll to position [1052, 0]
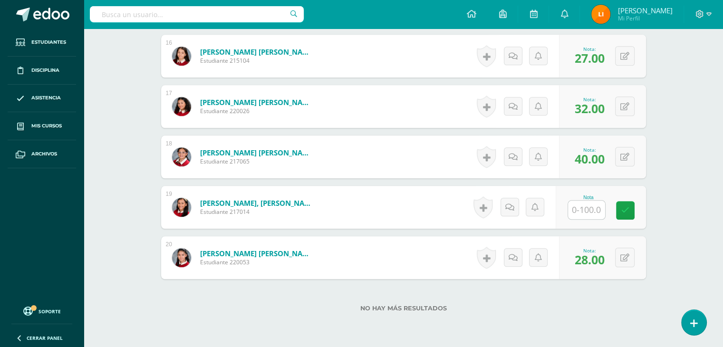
click at [586, 212] on input "text" at bounding box center [586, 210] width 37 height 19
type input "40"
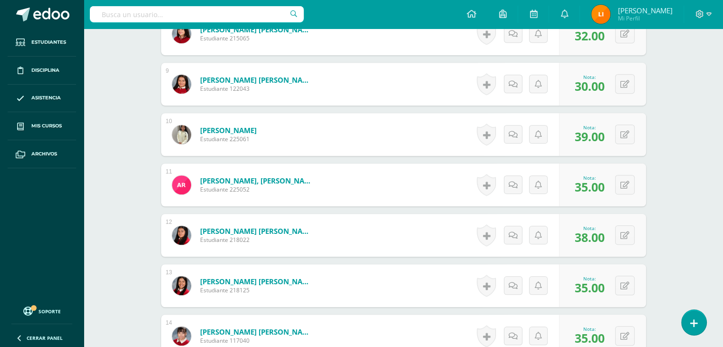
scroll to position [664, 0]
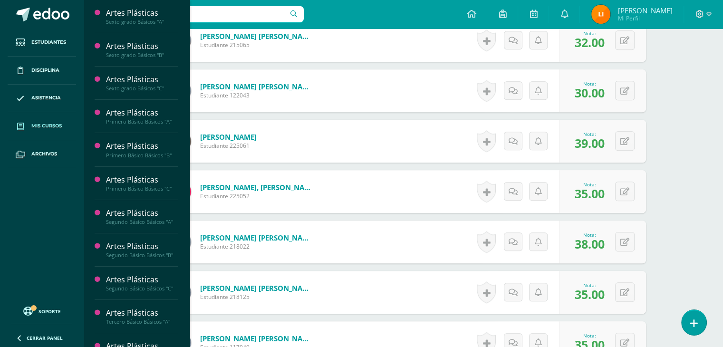
click at [44, 126] on span "Mis cursos" at bounding box center [46, 126] width 30 height 8
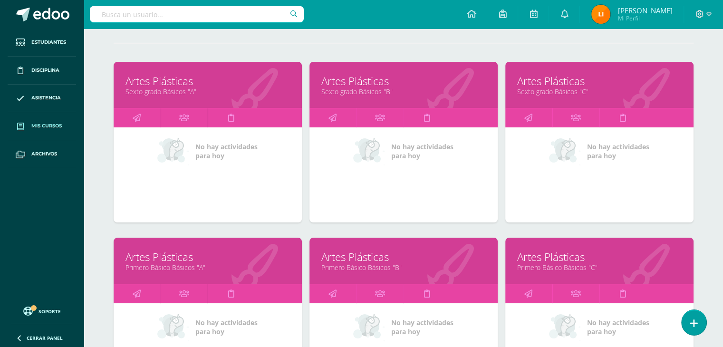
scroll to position [190, 0]
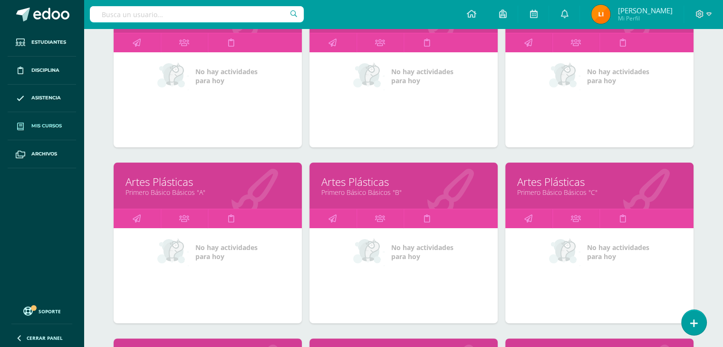
click at [205, 185] on link "Artes Plásticas" at bounding box center [208, 182] width 165 height 15
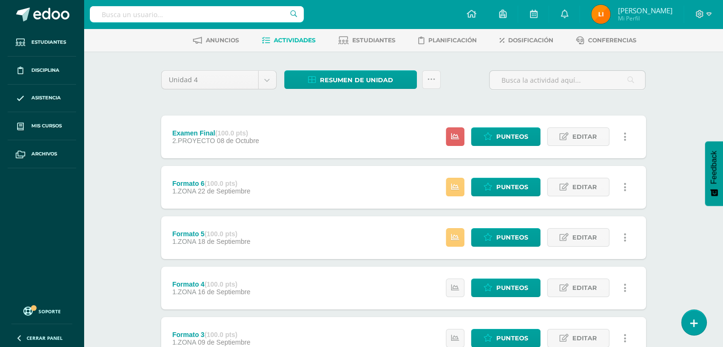
scroll to position [220, 0]
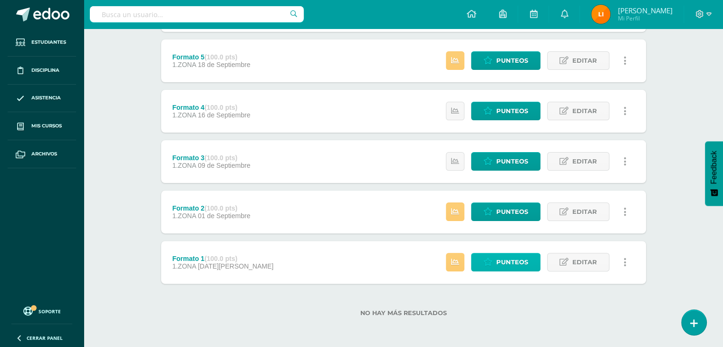
click at [510, 255] on span "Punteos" at bounding box center [512, 262] width 32 height 18
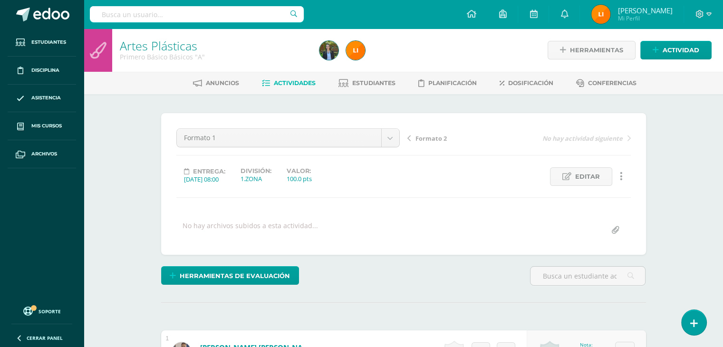
drag, startPoint x: 293, startPoint y: 85, endPoint x: 285, endPoint y: 86, distance: 8.1
click at [292, 85] on span "Actividades" at bounding box center [295, 82] width 42 height 7
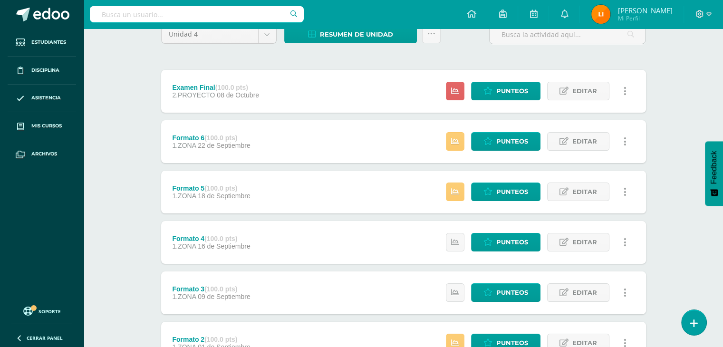
scroll to position [77, 0]
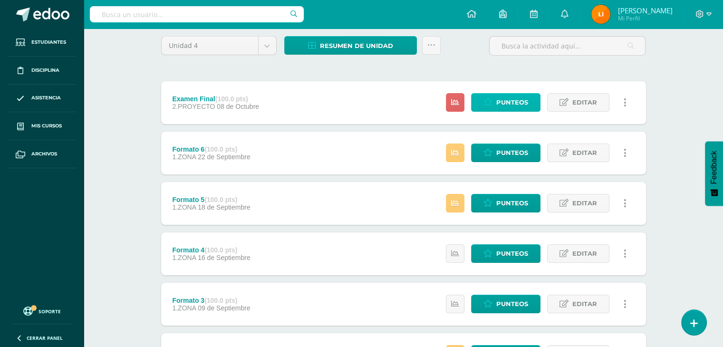
click at [489, 101] on icon at bounding box center [488, 102] width 9 height 8
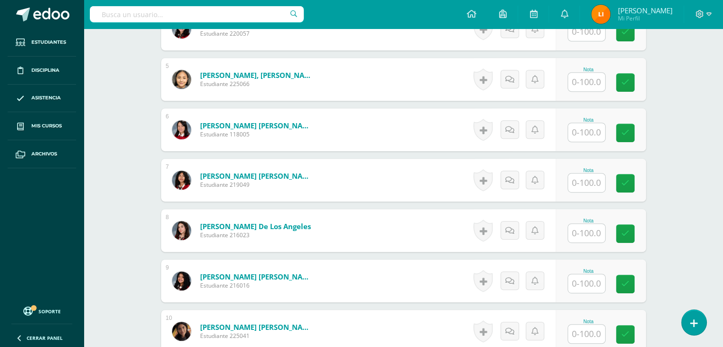
scroll to position [476, 0]
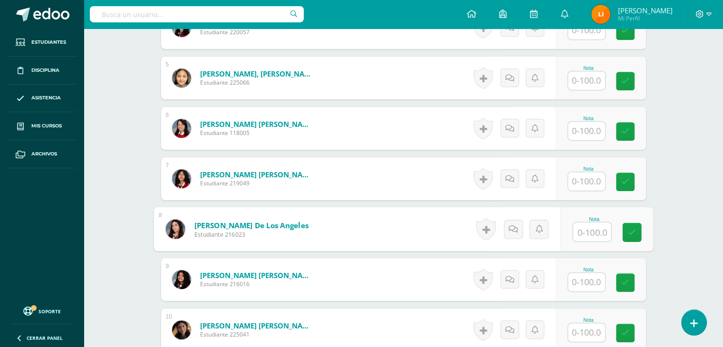
click at [178, 230] on img at bounding box center [174, 228] width 19 height 19
click at [593, 230] on input "text" at bounding box center [592, 232] width 38 height 19
type input "4"
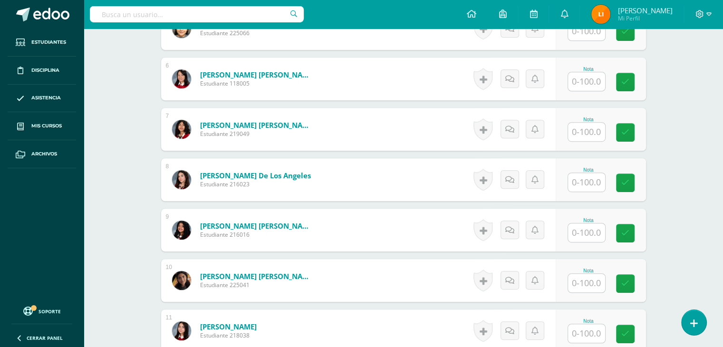
scroll to position [571, 0]
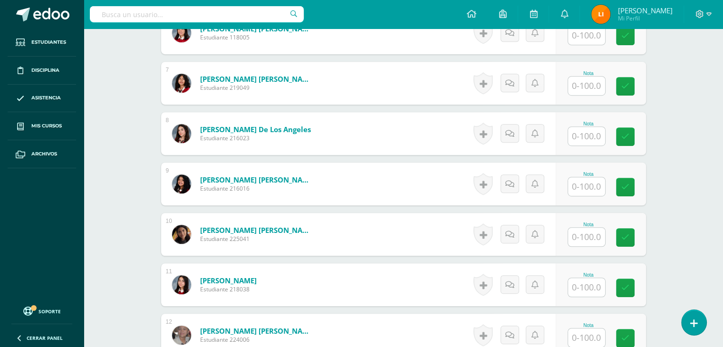
click at [592, 137] on input "text" at bounding box center [586, 136] width 37 height 19
type input "40"
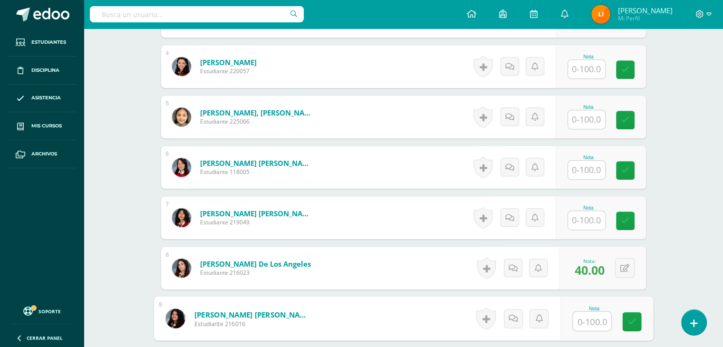
scroll to position [428, 0]
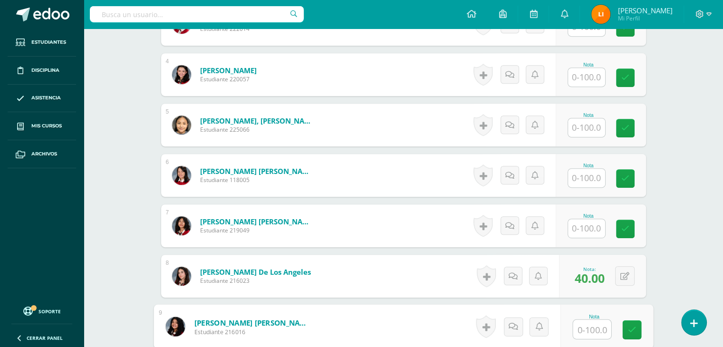
click at [591, 129] on input "text" at bounding box center [586, 127] width 37 height 19
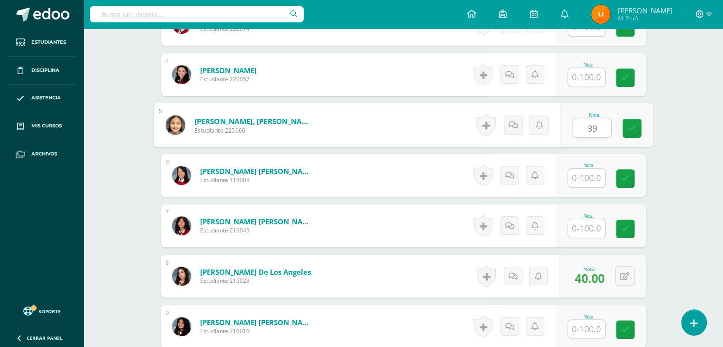
type input "39"
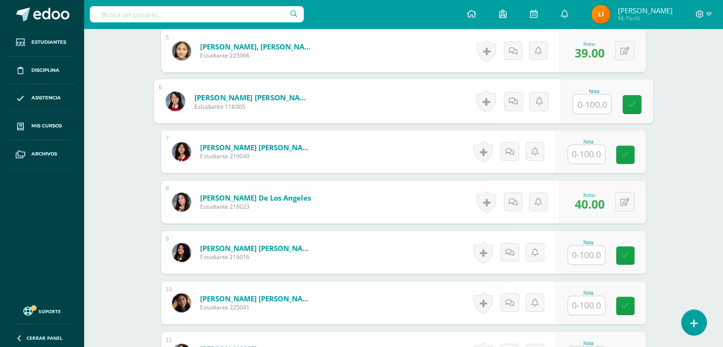
scroll to position [524, 0]
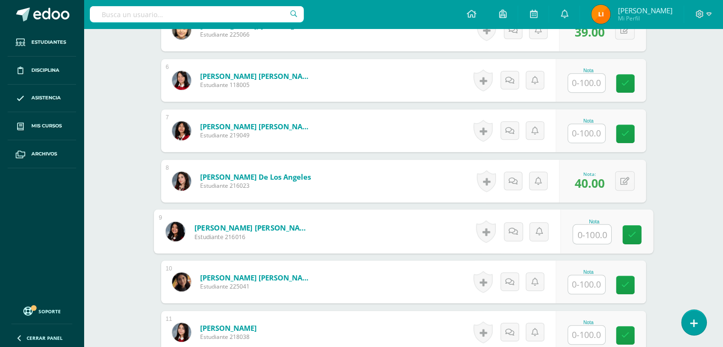
click at [584, 235] on input "text" at bounding box center [592, 234] width 38 height 19
type input "32"
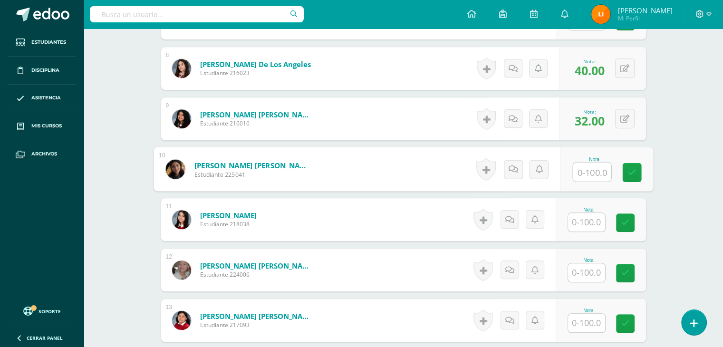
scroll to position [666, 0]
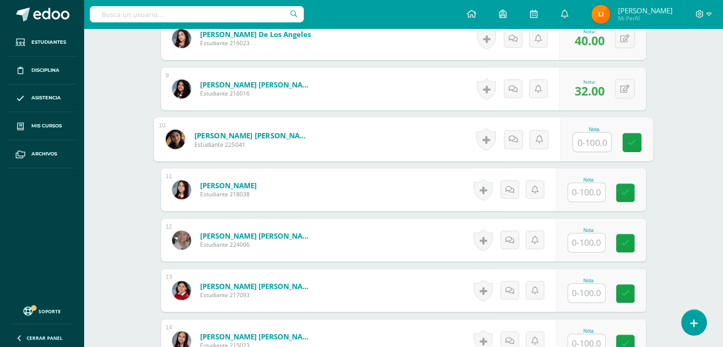
click at [588, 240] on input "text" at bounding box center [586, 242] width 37 height 19
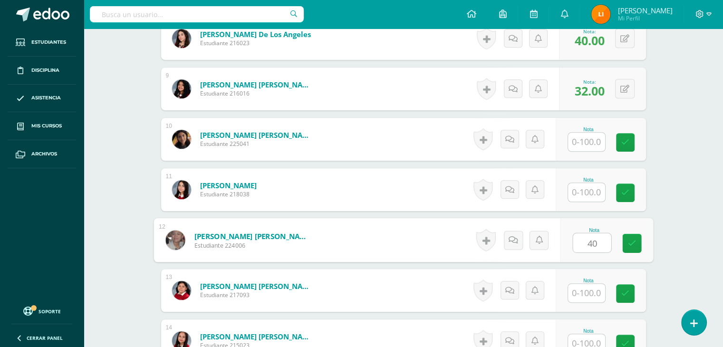
type input "40"
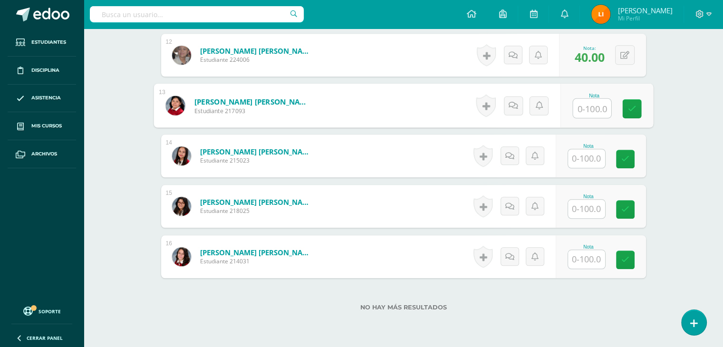
scroll to position [856, 0]
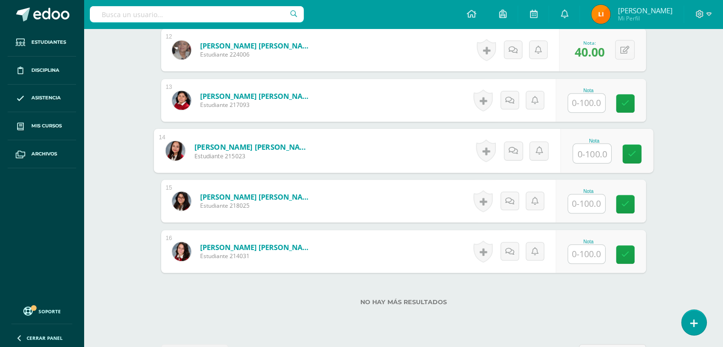
click at [599, 160] on input "text" at bounding box center [592, 153] width 38 height 19
type input "38"
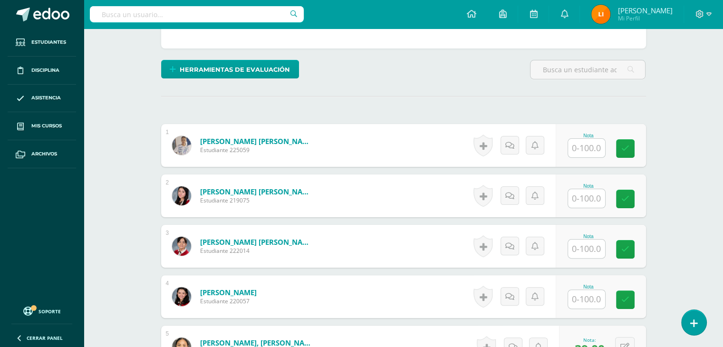
scroll to position [238, 0]
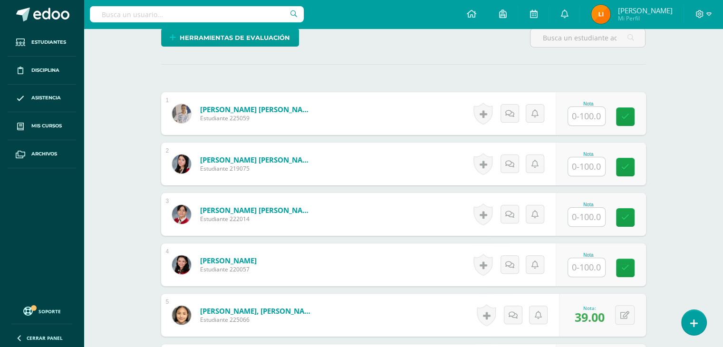
click at [585, 167] on input "text" at bounding box center [586, 166] width 37 height 19
type input "40"
click at [217, 160] on link "Arriola Pérez, Arianna Ximena" at bounding box center [252, 160] width 117 height 10
click at [172, 166] on img at bounding box center [174, 163] width 19 height 19
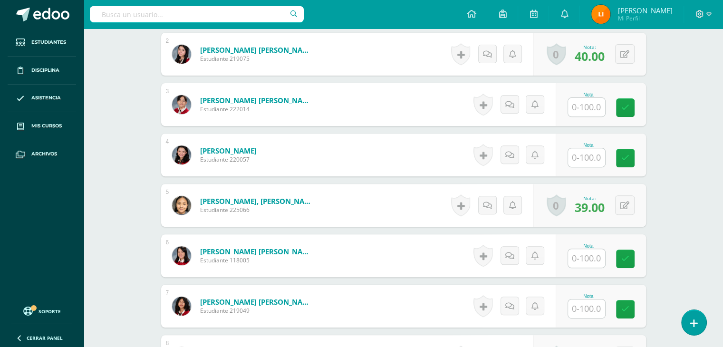
scroll to position [381, 0]
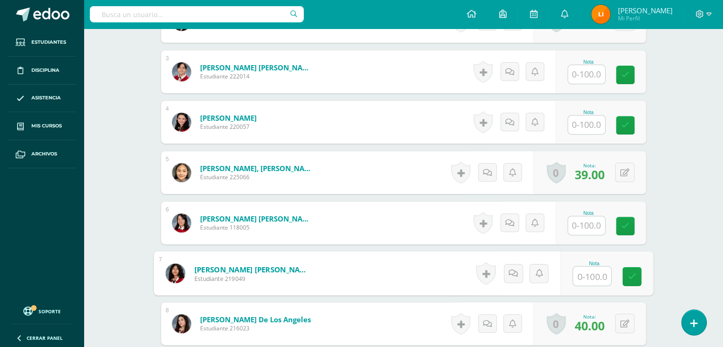
click at [586, 280] on input "text" at bounding box center [592, 276] width 38 height 19
type input "33"
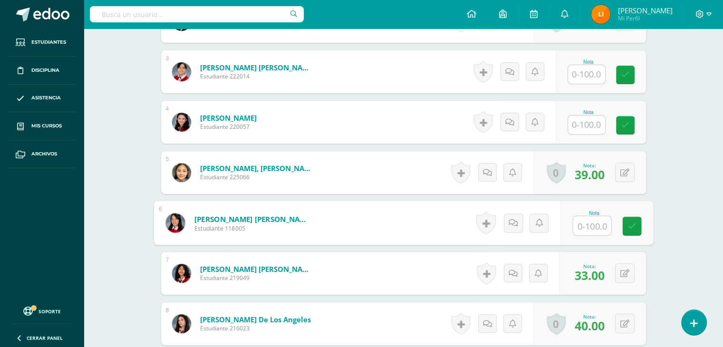
click at [590, 224] on input "text" at bounding box center [592, 225] width 38 height 19
type input "35"
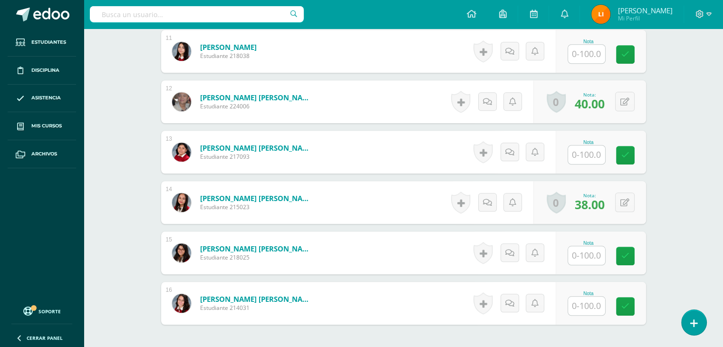
scroll to position [796, 0]
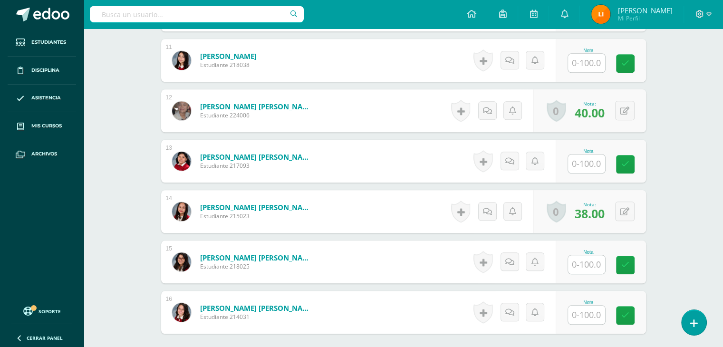
click at [589, 158] on input "text" at bounding box center [586, 164] width 37 height 19
type input "40"
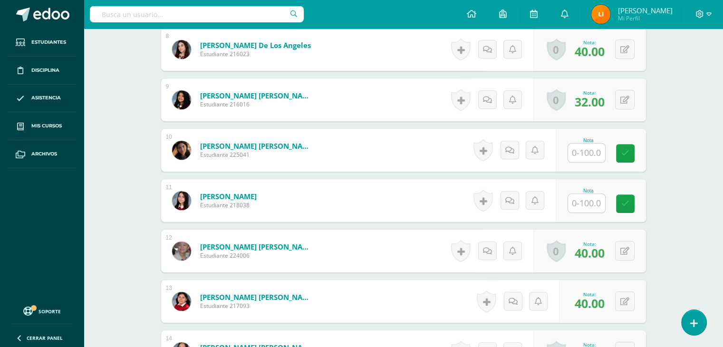
scroll to position [653, 0]
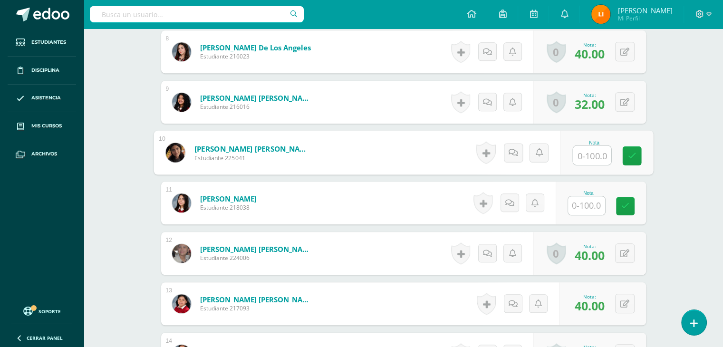
click at [591, 159] on input "text" at bounding box center [592, 155] width 38 height 19
type input "40"
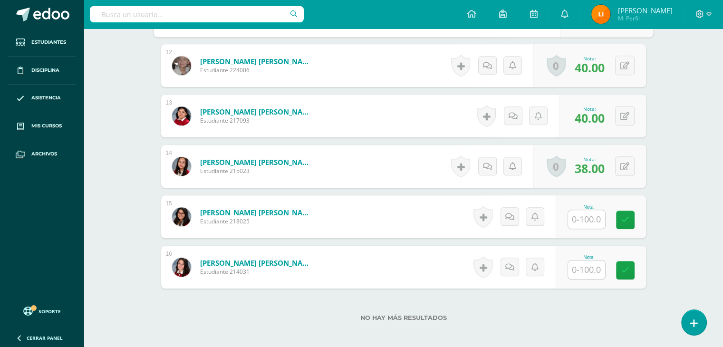
scroll to position [843, 0]
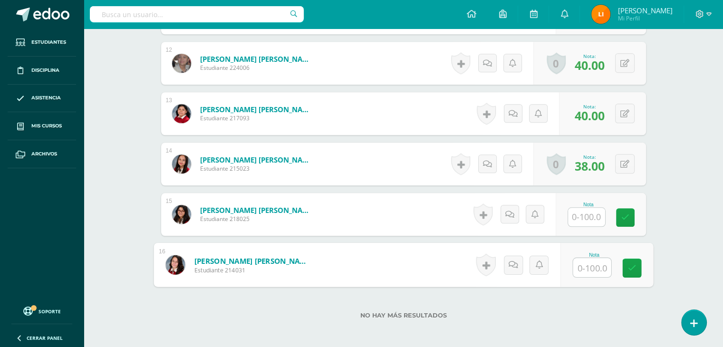
click at [586, 264] on input "text" at bounding box center [592, 267] width 38 height 19
type input "40"
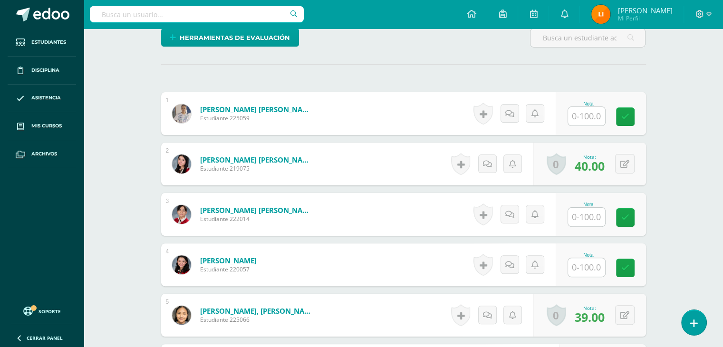
scroll to position [225, 0]
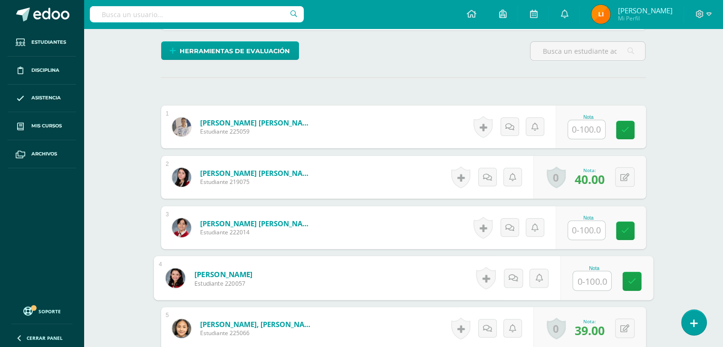
click at [595, 284] on input "text" at bounding box center [592, 281] width 38 height 19
type input "40"
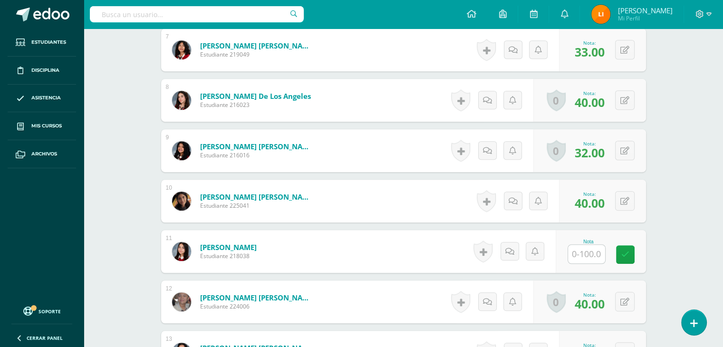
scroll to position [605, 0]
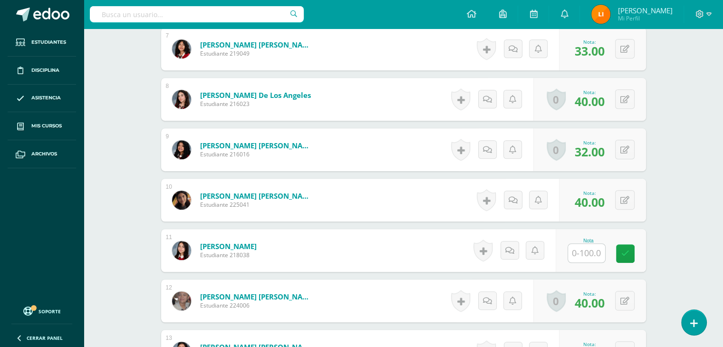
click at [593, 256] on input "text" at bounding box center [586, 253] width 37 height 19
type input "40"
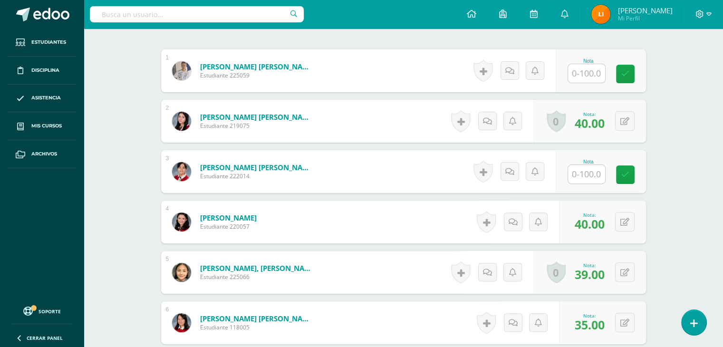
scroll to position [272, 0]
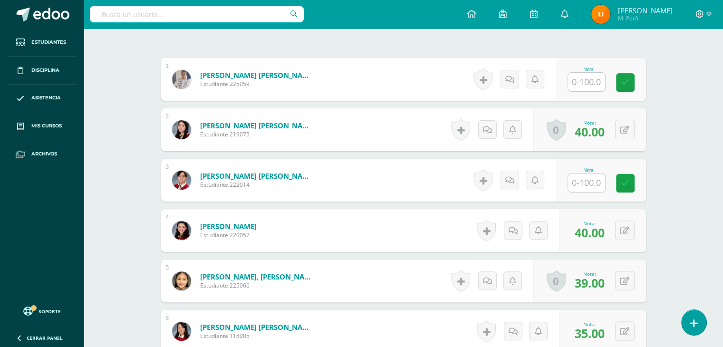
click at [587, 181] on input "text" at bounding box center [586, 183] width 37 height 19
type input "40"
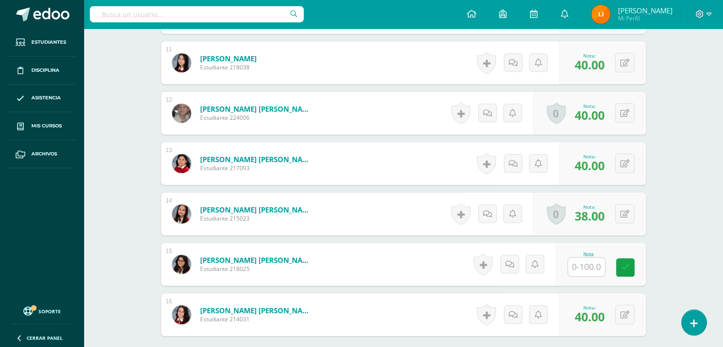
scroll to position [796, 0]
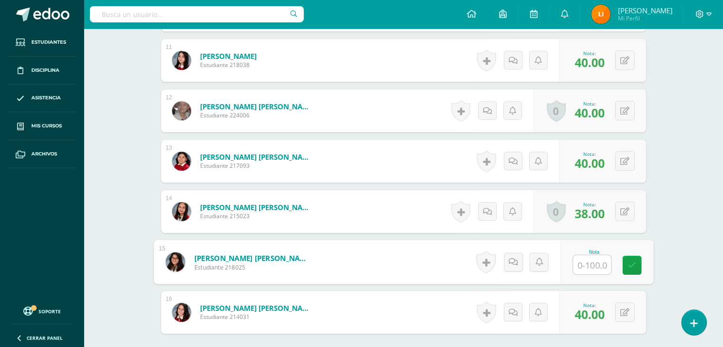
click at [586, 264] on input "text" at bounding box center [592, 264] width 38 height 19
type input "34"
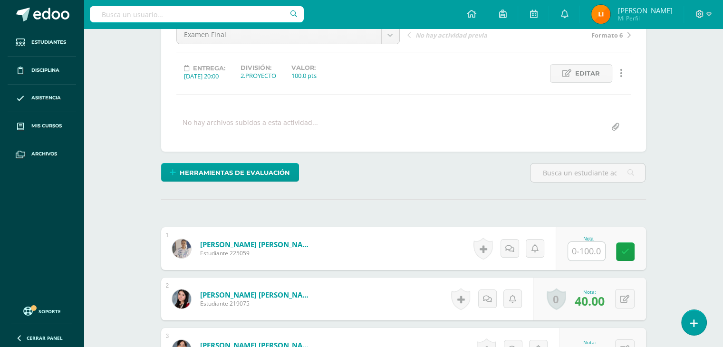
scroll to position [95, 0]
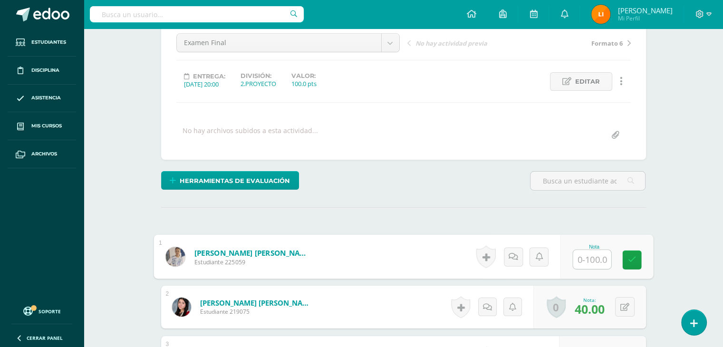
click at [580, 255] on input "text" at bounding box center [592, 259] width 38 height 19
type input "37"
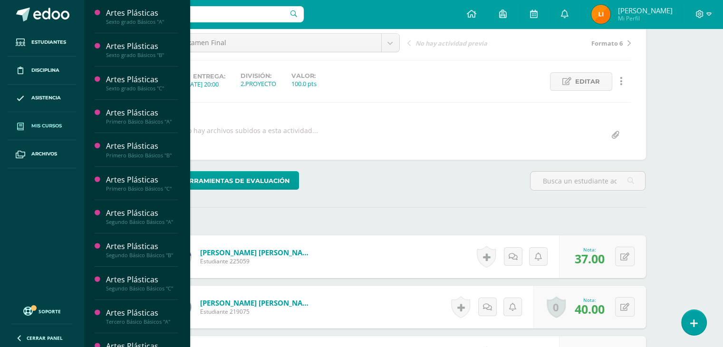
click at [39, 129] on span "Mis cursos" at bounding box center [46, 126] width 30 height 8
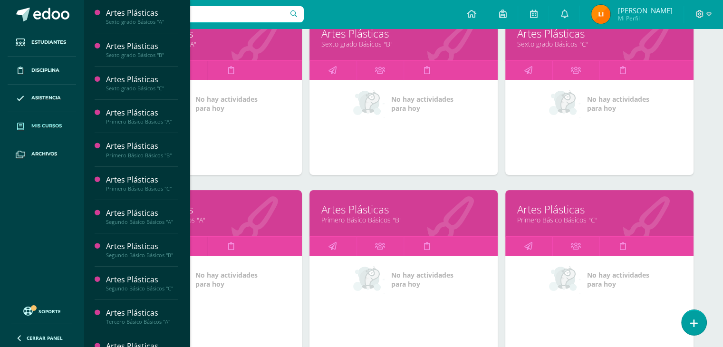
scroll to position [190, 0]
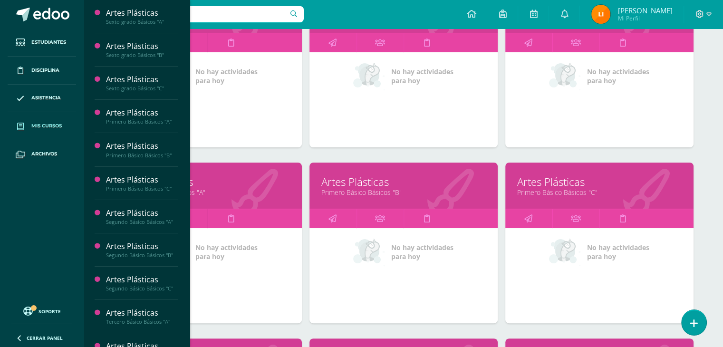
click at [383, 185] on link "Artes Plásticas" at bounding box center [403, 182] width 165 height 15
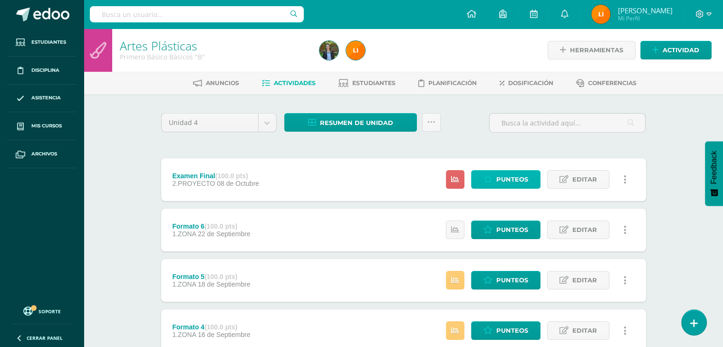
click at [506, 180] on span "Punteos" at bounding box center [512, 180] width 32 height 18
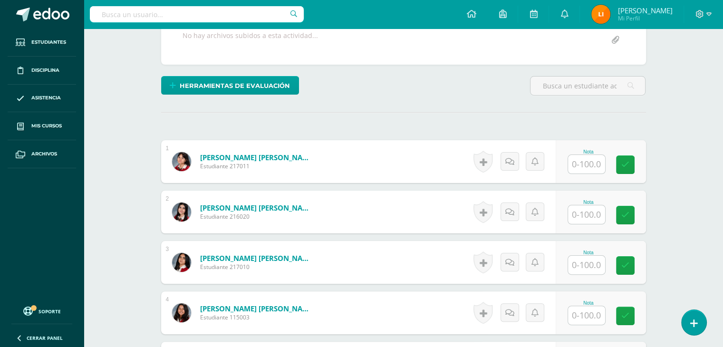
scroll to position [190, 0]
click at [595, 158] on input "text" at bounding box center [586, 164] width 37 height 19
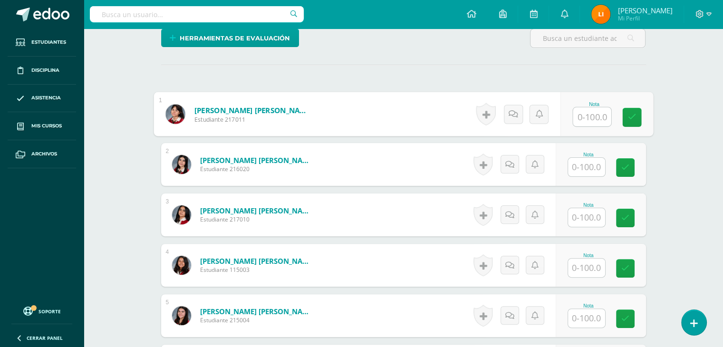
scroll to position [238, 0]
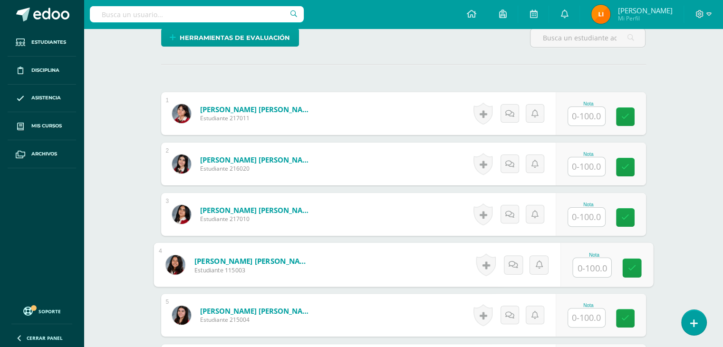
click at [577, 271] on input "text" at bounding box center [592, 267] width 38 height 19
type input "34"
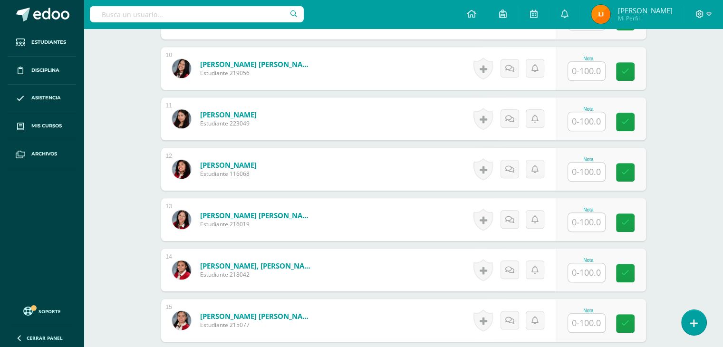
scroll to position [761, 0]
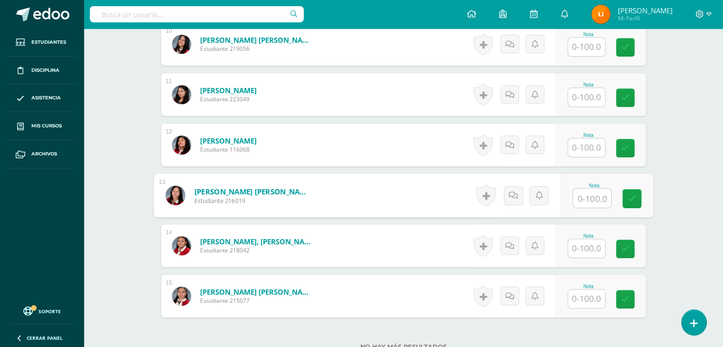
click at [592, 196] on input "text" at bounding box center [592, 198] width 38 height 19
type input "34"
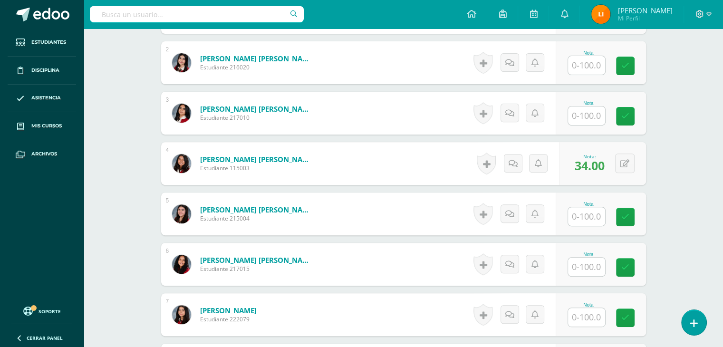
scroll to position [286, 0]
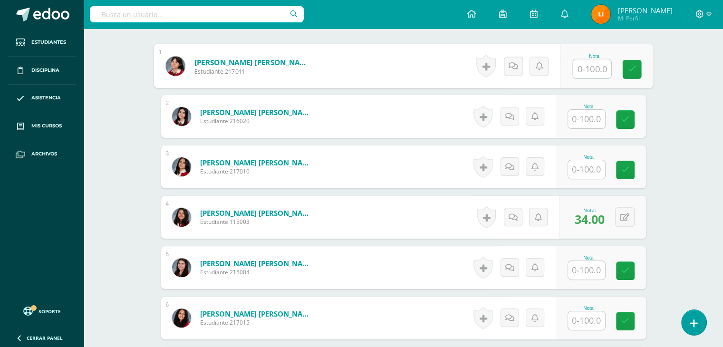
click at [581, 62] on input "text" at bounding box center [592, 68] width 38 height 19
type input "38"
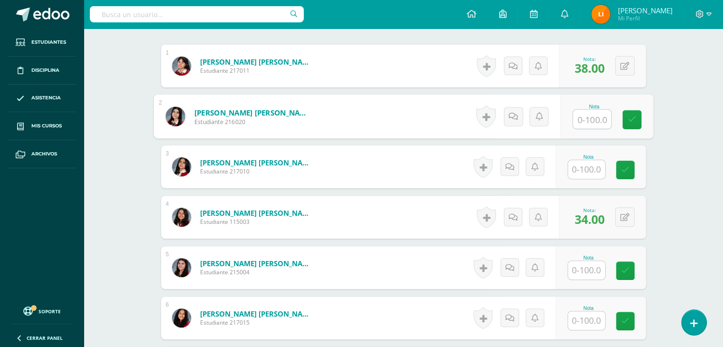
click at [576, 272] on input "text" at bounding box center [586, 270] width 37 height 19
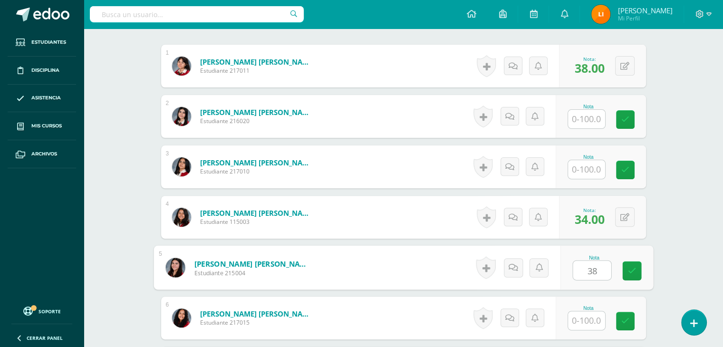
type input "38"
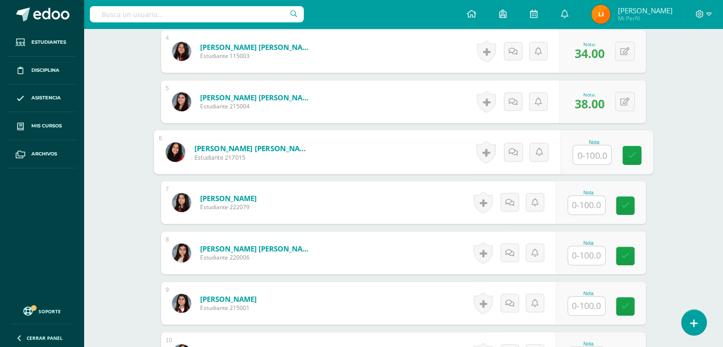
scroll to position [476, 0]
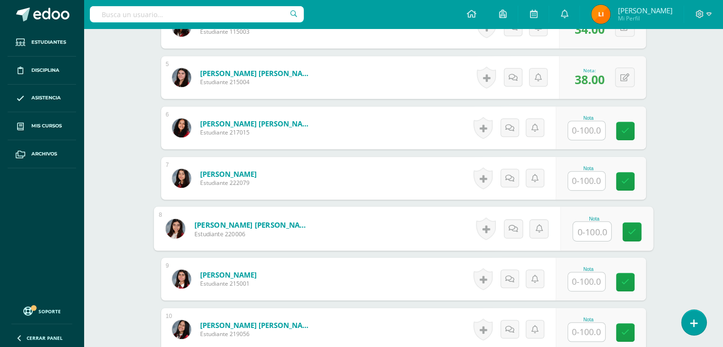
click at [587, 230] on input "text" at bounding box center [592, 231] width 38 height 19
type input "37"
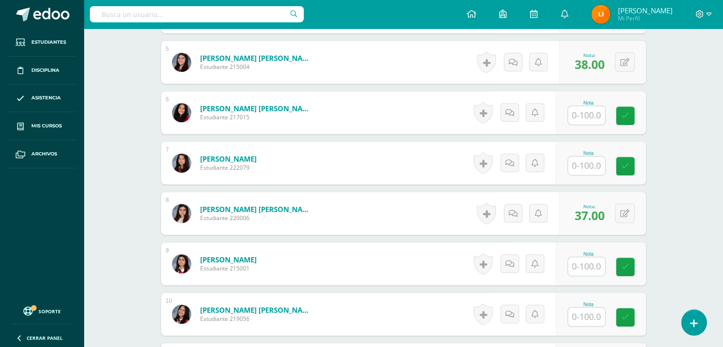
scroll to position [524, 0]
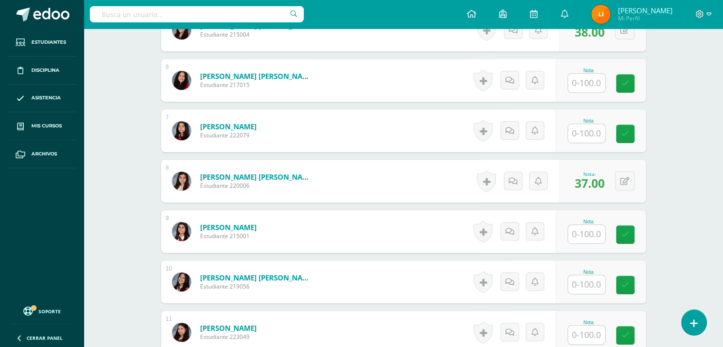
click at [598, 283] on input "text" at bounding box center [586, 284] width 37 height 19
type input "30"
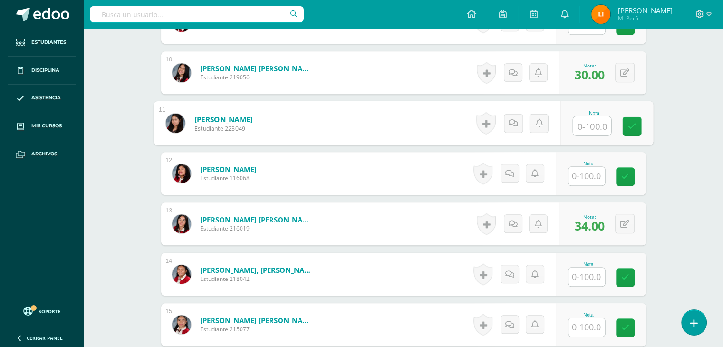
scroll to position [809, 0]
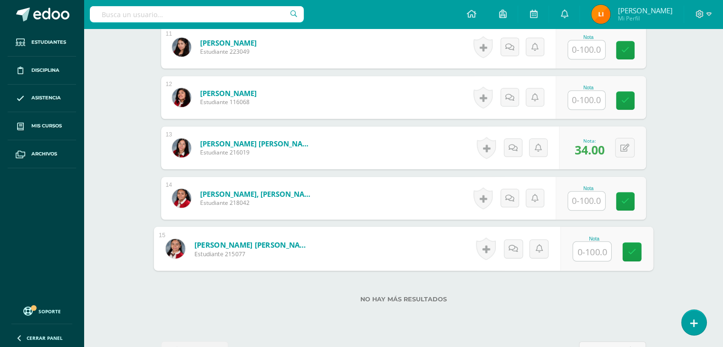
click at [597, 252] on input "text" at bounding box center [592, 251] width 38 height 19
type input "38"
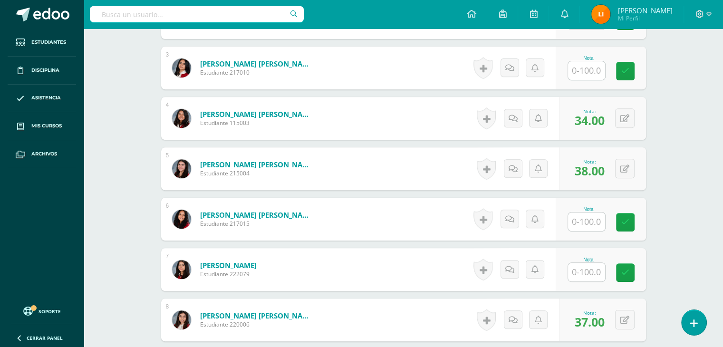
scroll to position [381, 0]
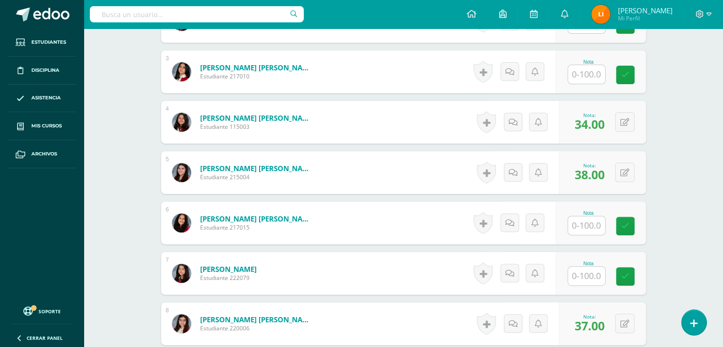
click at [592, 75] on input "text" at bounding box center [586, 74] width 37 height 19
type input "35"
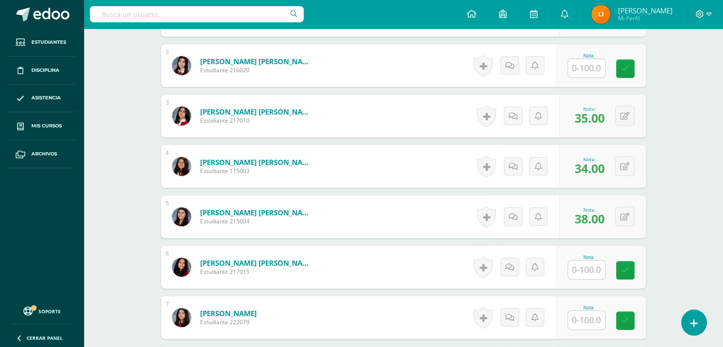
scroll to position [333, 0]
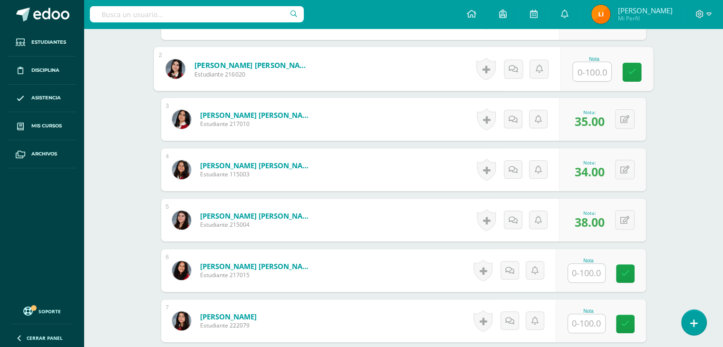
click at [587, 75] on input "text" at bounding box center [592, 71] width 38 height 19
type input "37"
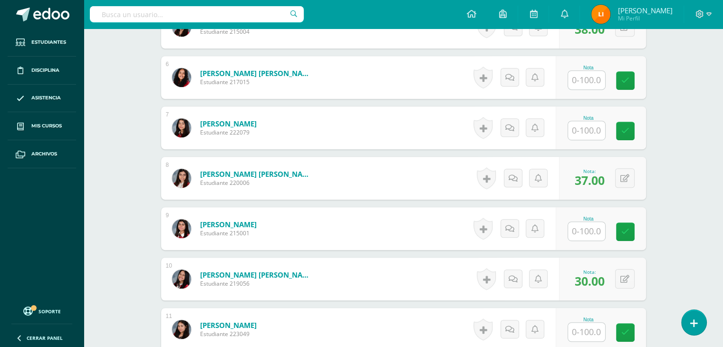
scroll to position [524, 0]
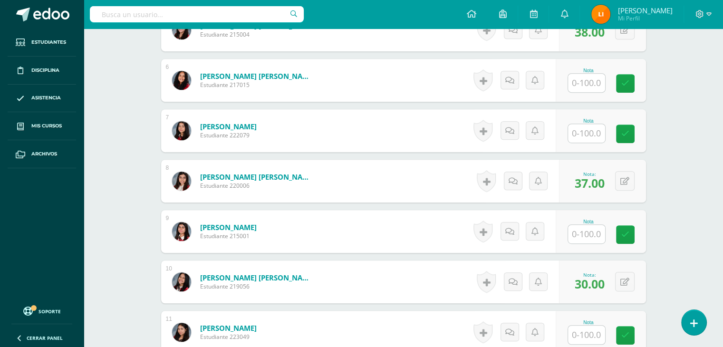
click at [584, 238] on input "text" at bounding box center [586, 234] width 37 height 19
type input "40"
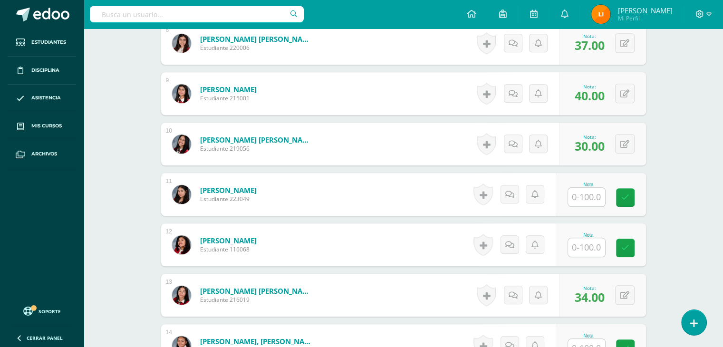
scroll to position [666, 0]
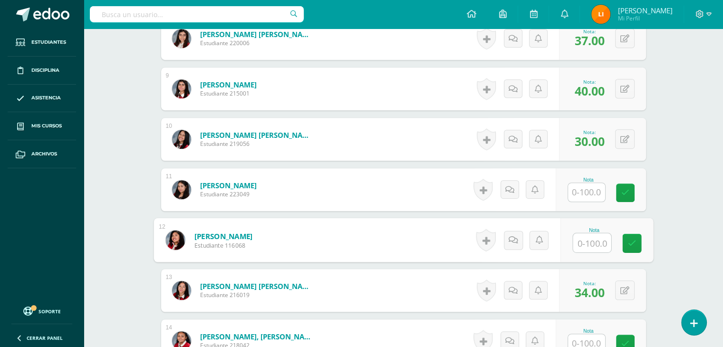
click at [586, 240] on input "text" at bounding box center [592, 242] width 38 height 19
type input "38"
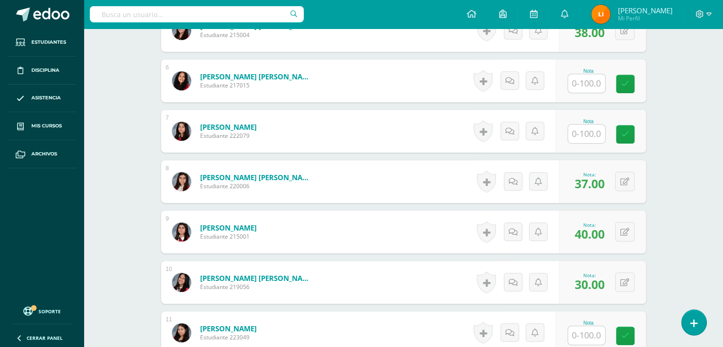
scroll to position [476, 0]
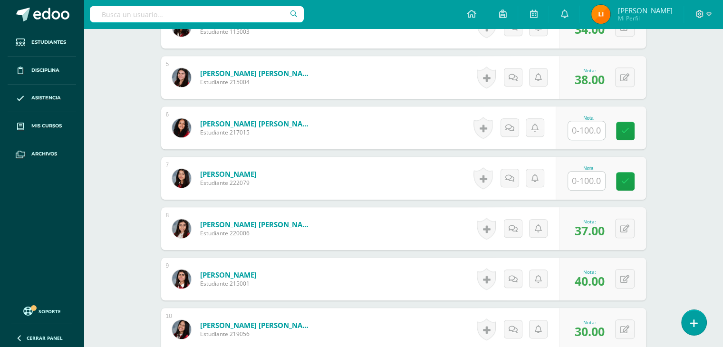
click at [595, 185] on input "text" at bounding box center [586, 181] width 37 height 19
type input "40"
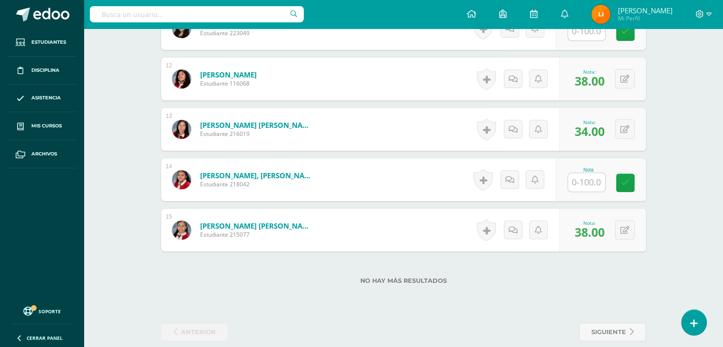
scroll to position [841, 0]
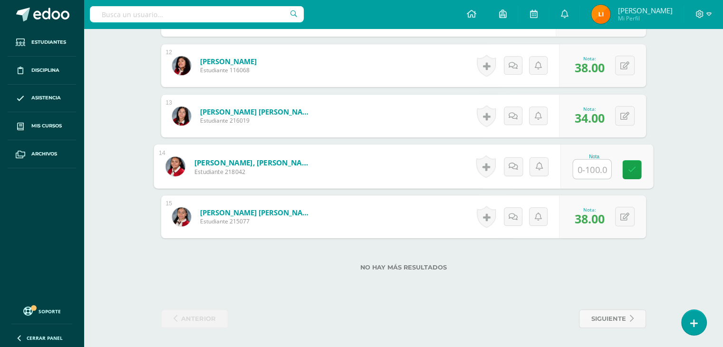
click at [596, 168] on input "text" at bounding box center [592, 169] width 38 height 19
type input "35"
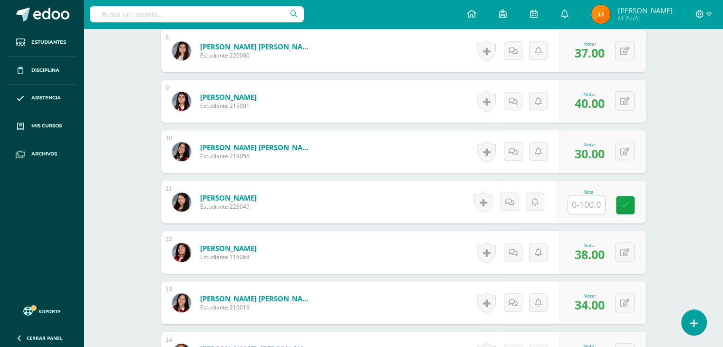
scroll to position [651, 0]
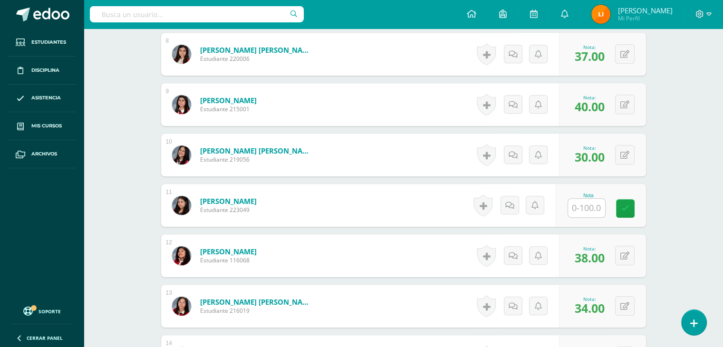
click at [597, 214] on input "text" at bounding box center [586, 208] width 37 height 19
type input "30"
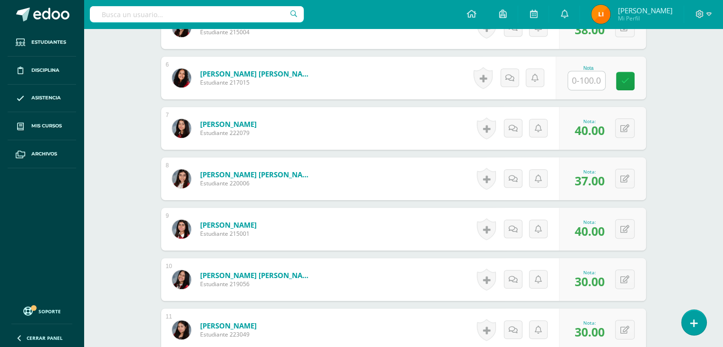
scroll to position [508, 0]
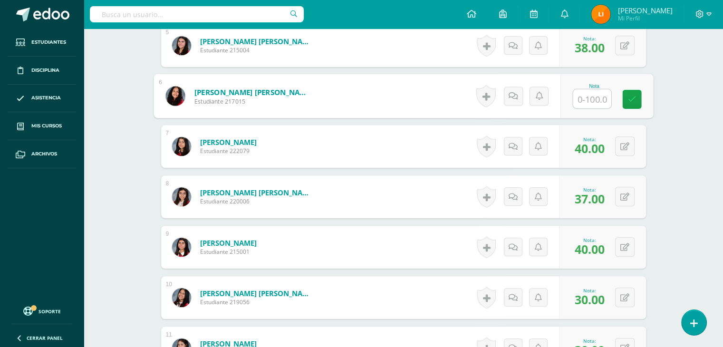
click at [582, 101] on input "text" at bounding box center [592, 98] width 38 height 19
type input "35"
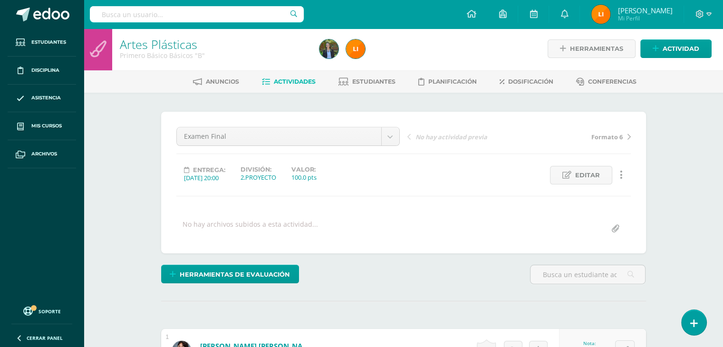
scroll to position [0, 0]
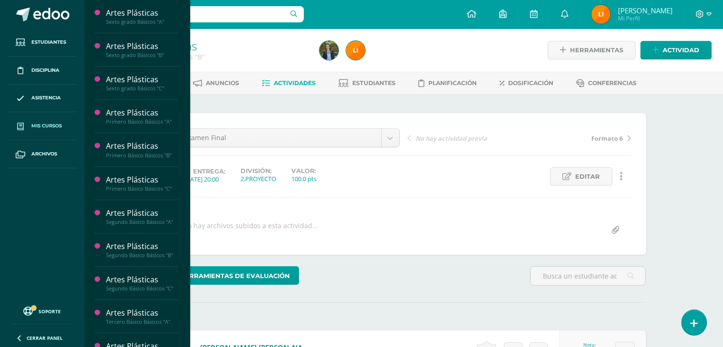
click at [52, 124] on span "Mis cursos" at bounding box center [46, 126] width 30 height 8
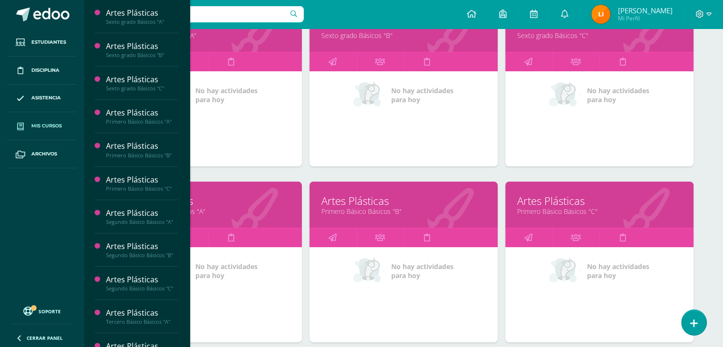
scroll to position [190, 0]
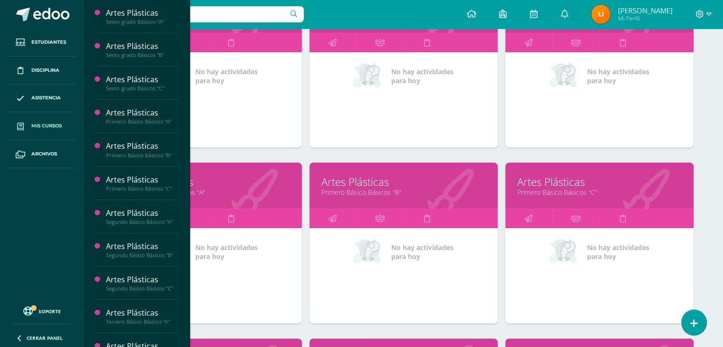
click at [585, 191] on link "Primero Básico Básicos "C"" at bounding box center [599, 192] width 165 height 9
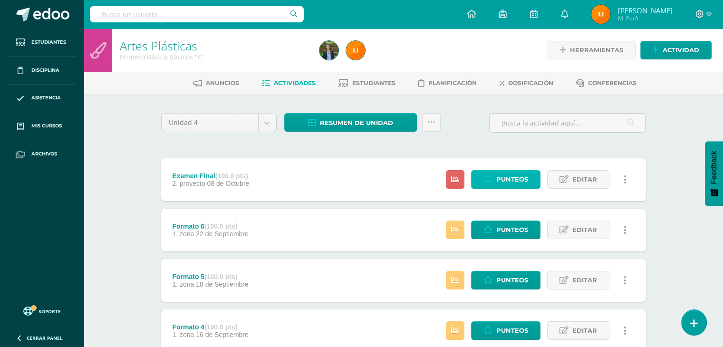
click at [508, 179] on span "Punteos" at bounding box center [512, 180] width 32 height 18
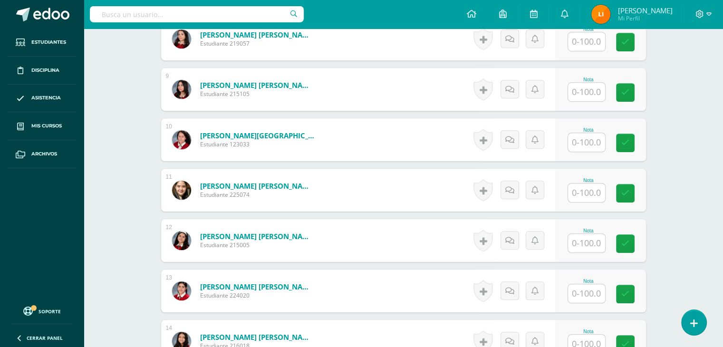
scroll to position [714, 0]
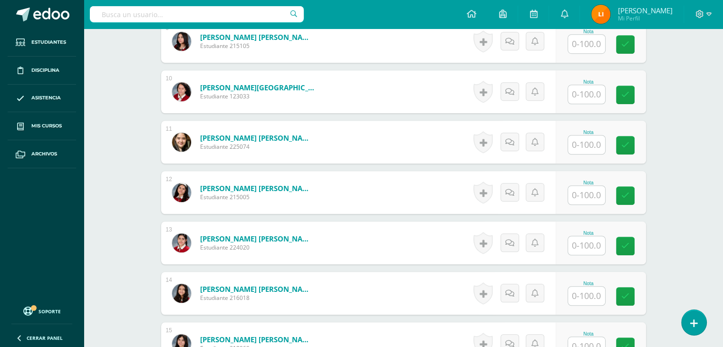
click at [598, 247] on input "text" at bounding box center [586, 245] width 37 height 19
type input "32"
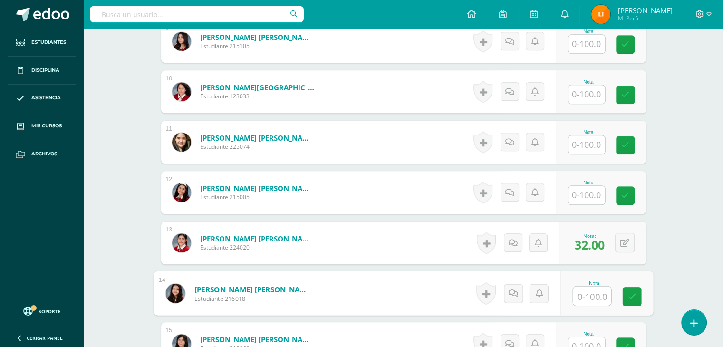
click at [596, 288] on input "text" at bounding box center [592, 296] width 38 height 19
type input "31"
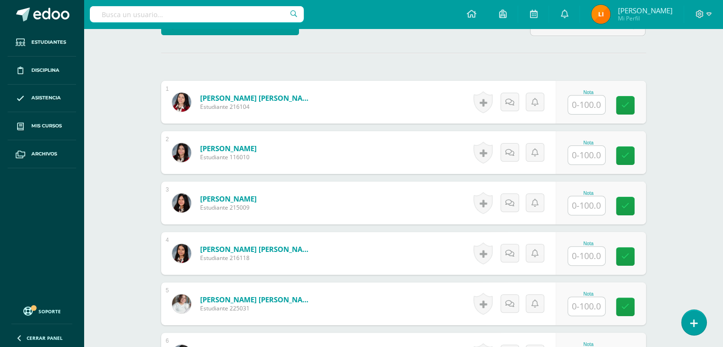
scroll to position [246, 0]
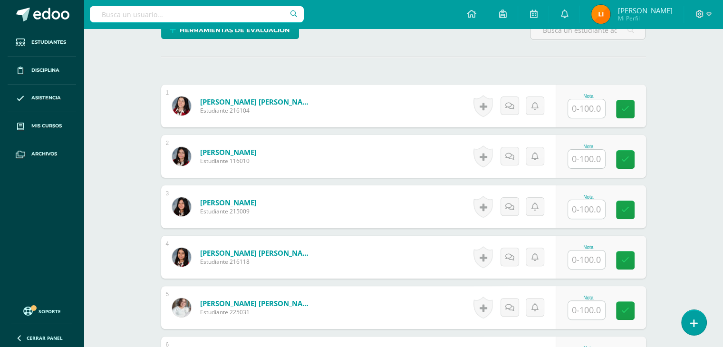
click at [598, 108] on input "text" at bounding box center [586, 108] width 37 height 19
type input "31"
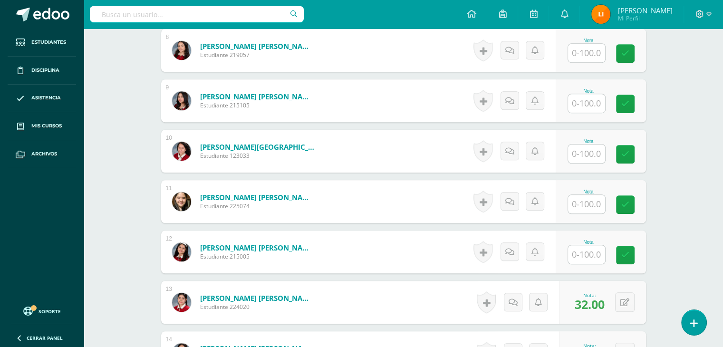
scroll to position [674, 0]
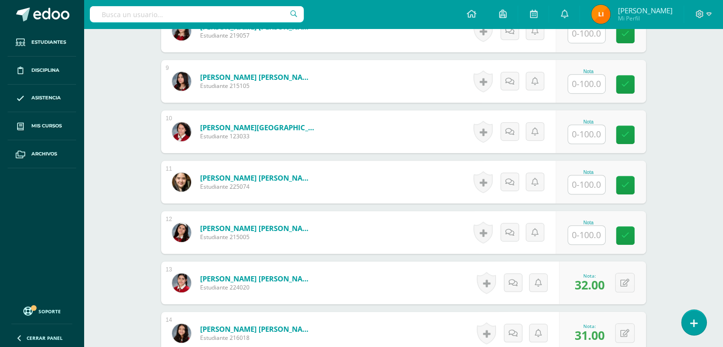
click at [594, 134] on input "text" at bounding box center [586, 134] width 37 height 19
type input "35"
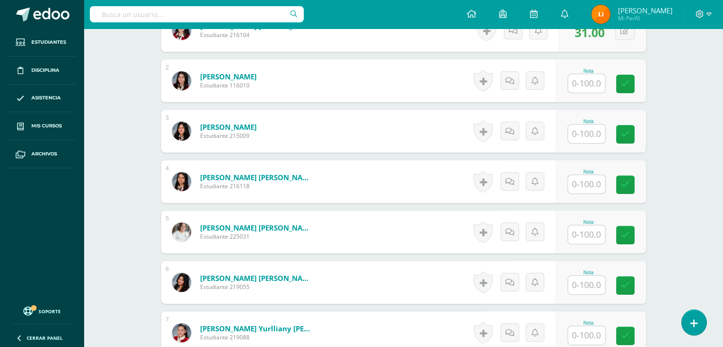
scroll to position [293, 0]
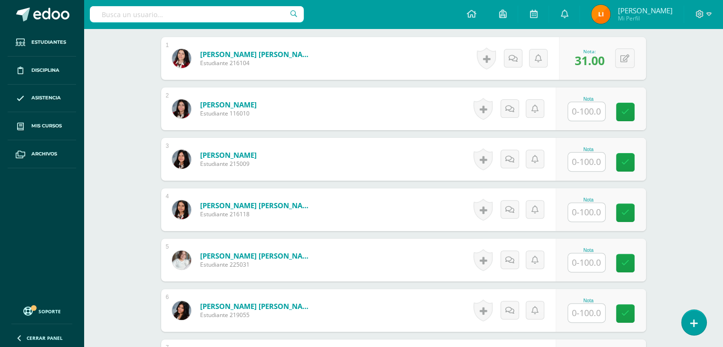
click at [576, 116] on input "text" at bounding box center [586, 111] width 37 height 19
type input "36"
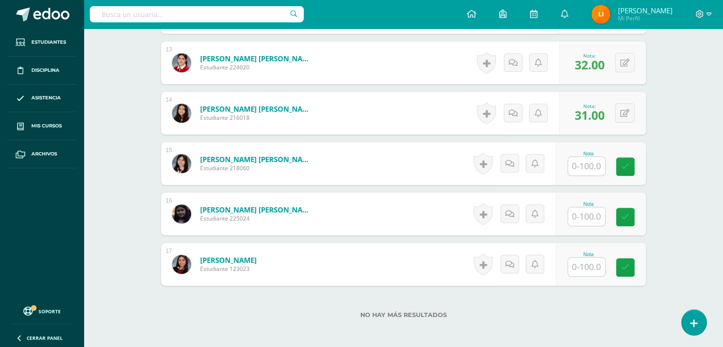
scroll to position [912, 0]
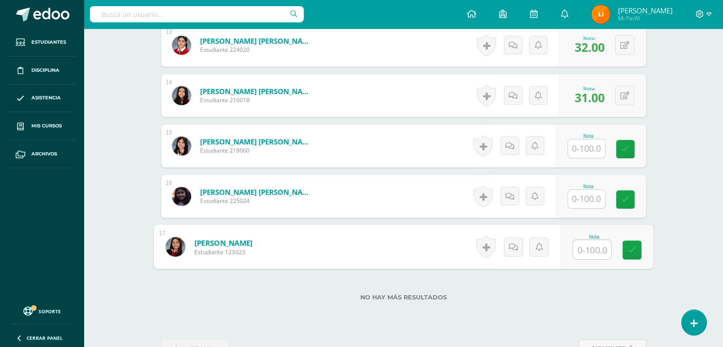
click at [583, 253] on input "text" at bounding box center [592, 249] width 38 height 19
type input "35"
click at [630, 254] on link at bounding box center [631, 250] width 19 height 19
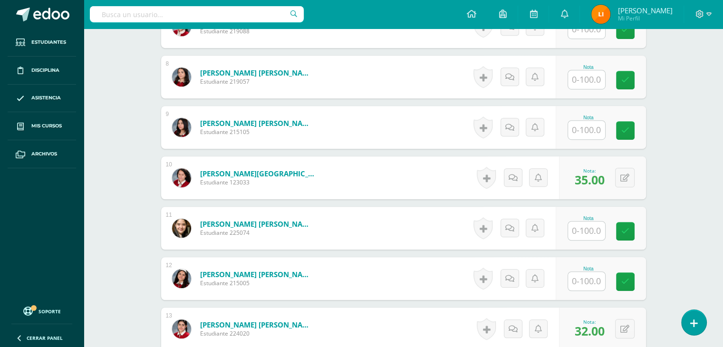
scroll to position [626, 0]
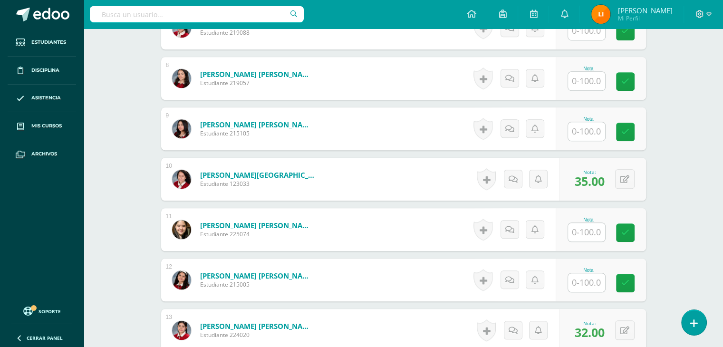
click at [597, 77] on input "text" at bounding box center [586, 81] width 37 height 19
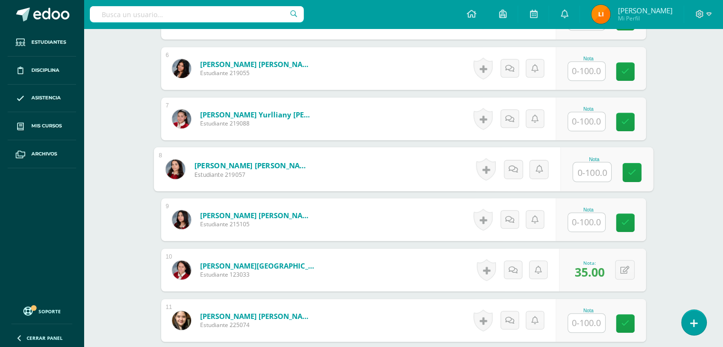
scroll to position [531, 0]
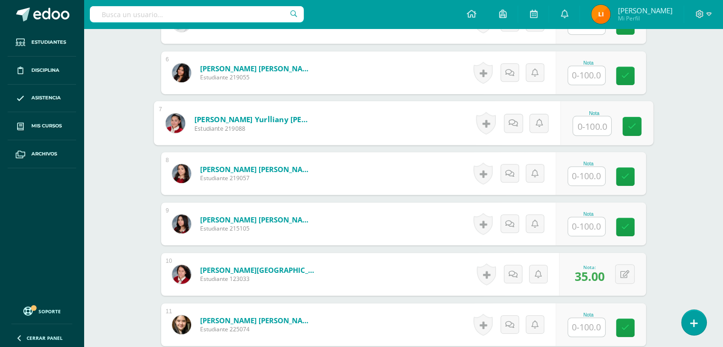
click at [578, 126] on input "text" at bounding box center [592, 126] width 38 height 19
type input "40"
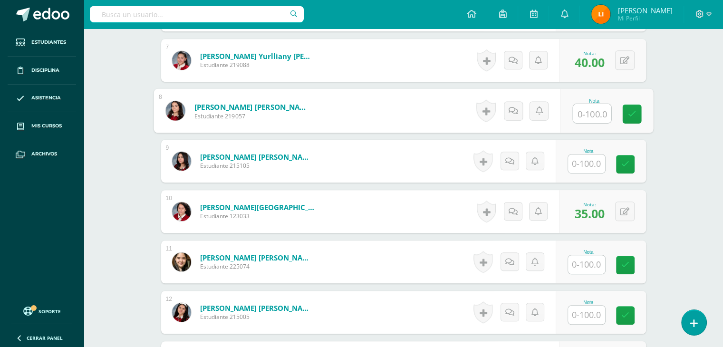
scroll to position [626, 0]
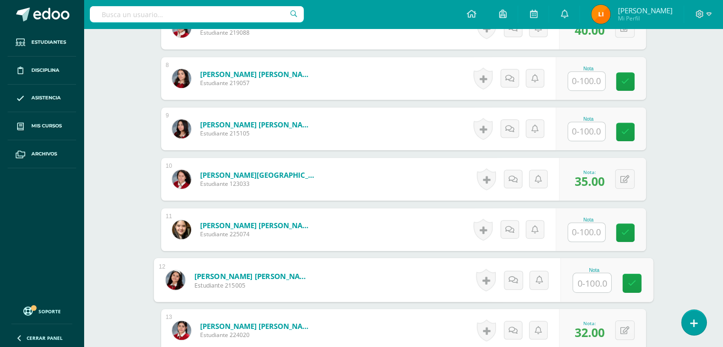
click at [589, 285] on input "text" at bounding box center [592, 282] width 38 height 19
type input "35"
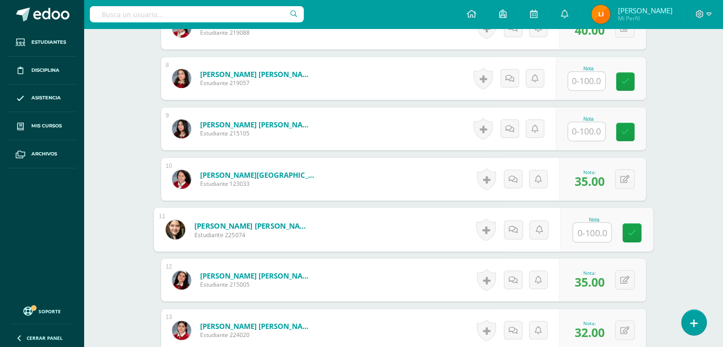
click at [592, 239] on input "text" at bounding box center [592, 232] width 38 height 19
type input "40"
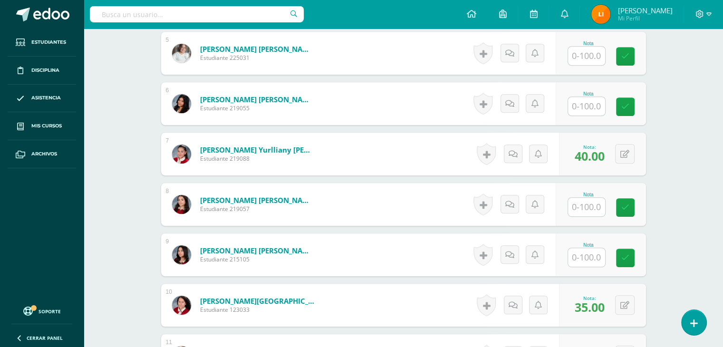
scroll to position [484, 0]
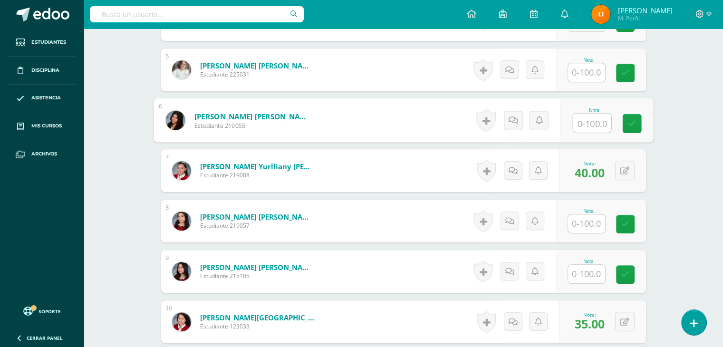
click at [594, 128] on input "text" at bounding box center [592, 123] width 38 height 19
type input "39"
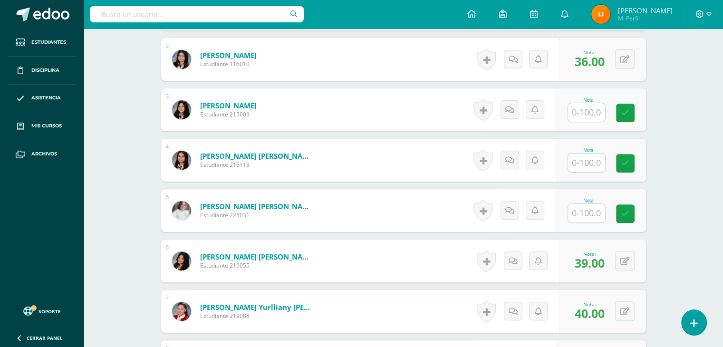
scroll to position [341, 0]
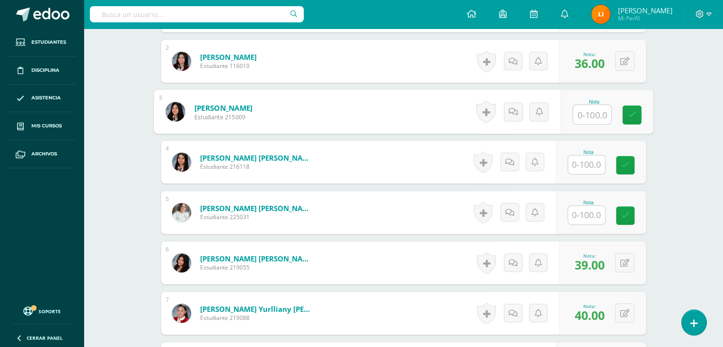
click at [579, 118] on input "text" at bounding box center [592, 114] width 38 height 19
type input "30"
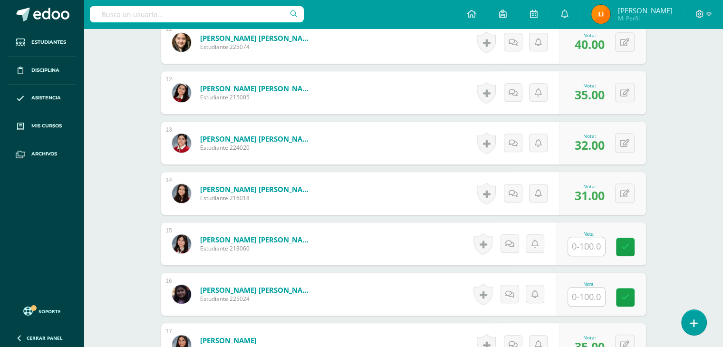
scroll to position [817, 0]
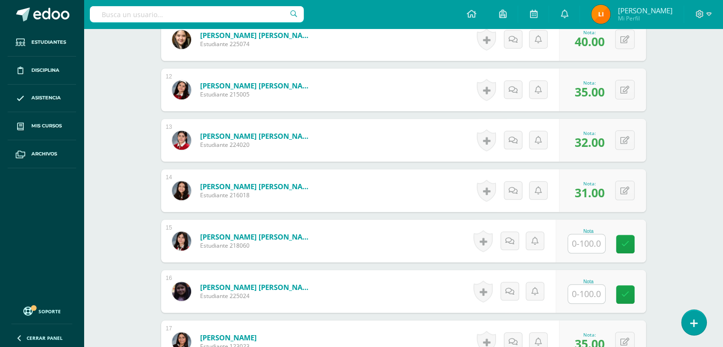
click at [593, 244] on input "text" at bounding box center [586, 243] width 37 height 19
type input "40"
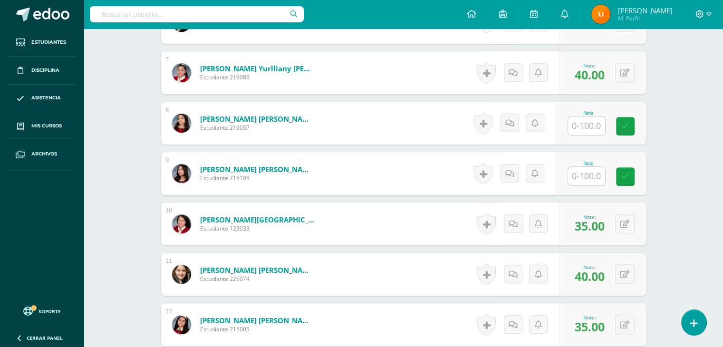
scroll to position [579, 0]
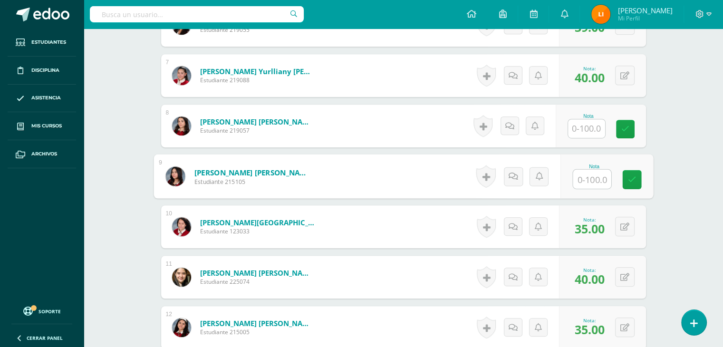
click at [601, 171] on input "text" at bounding box center [592, 179] width 38 height 19
type input "33"
click at [586, 130] on input "text" at bounding box center [586, 128] width 37 height 19
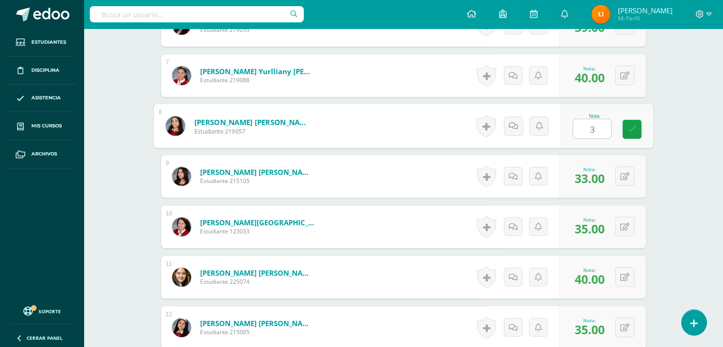
type input "36"
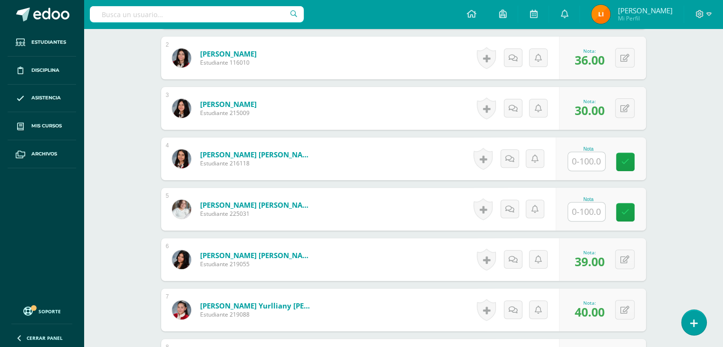
scroll to position [323, 0]
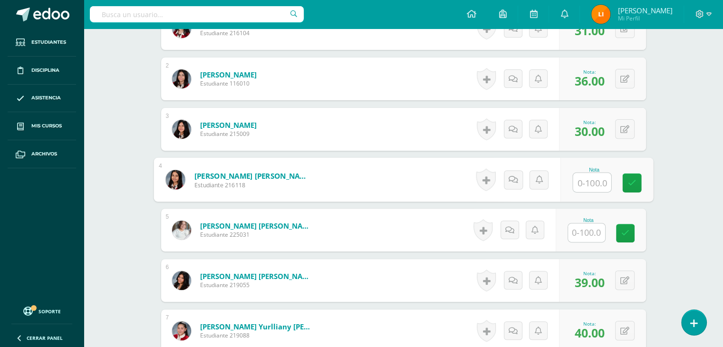
click at [590, 180] on input "text" at bounding box center [592, 182] width 38 height 19
type input "40"
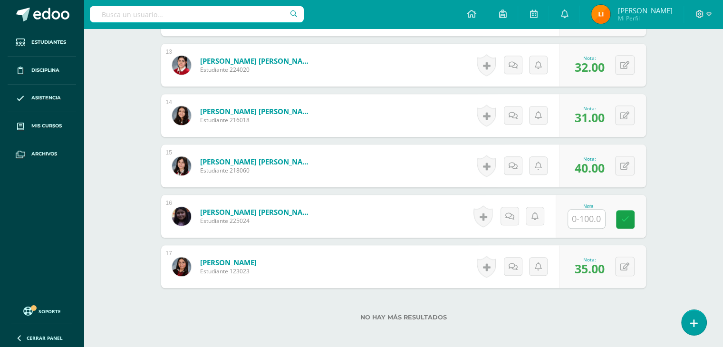
scroll to position [894, 0]
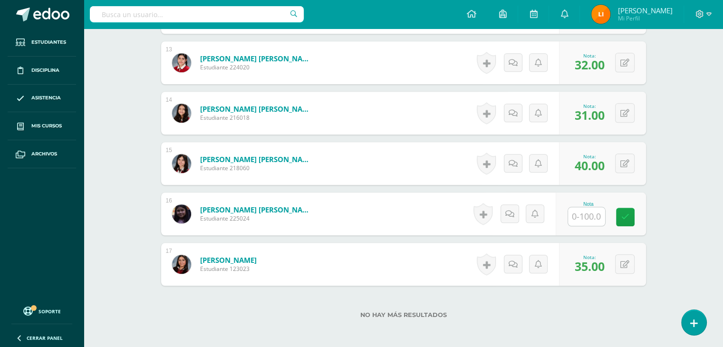
click at [600, 221] on input "text" at bounding box center [586, 216] width 37 height 19
type input "34"
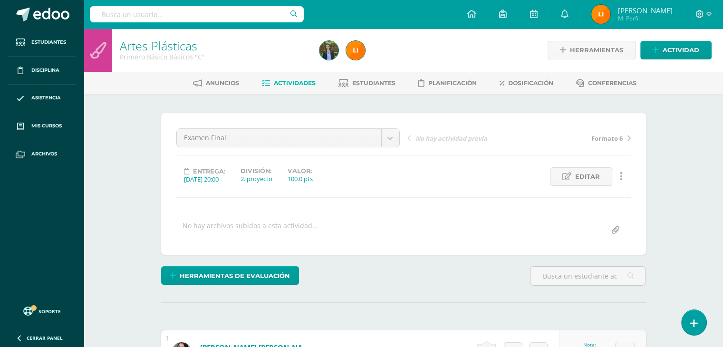
scroll to position [0, 0]
